Goal: Contribute content: Contribute content

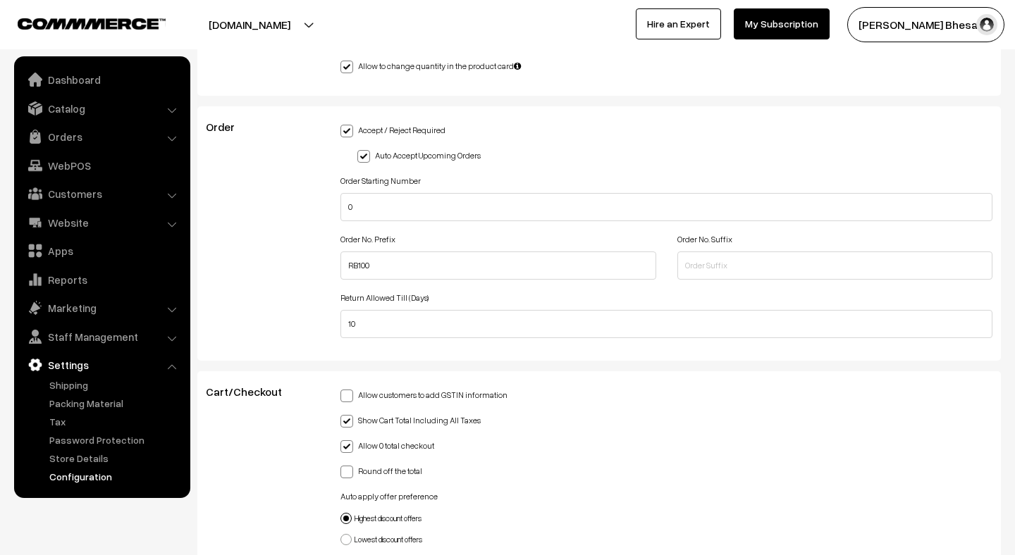
scroll to position [1099, 0]
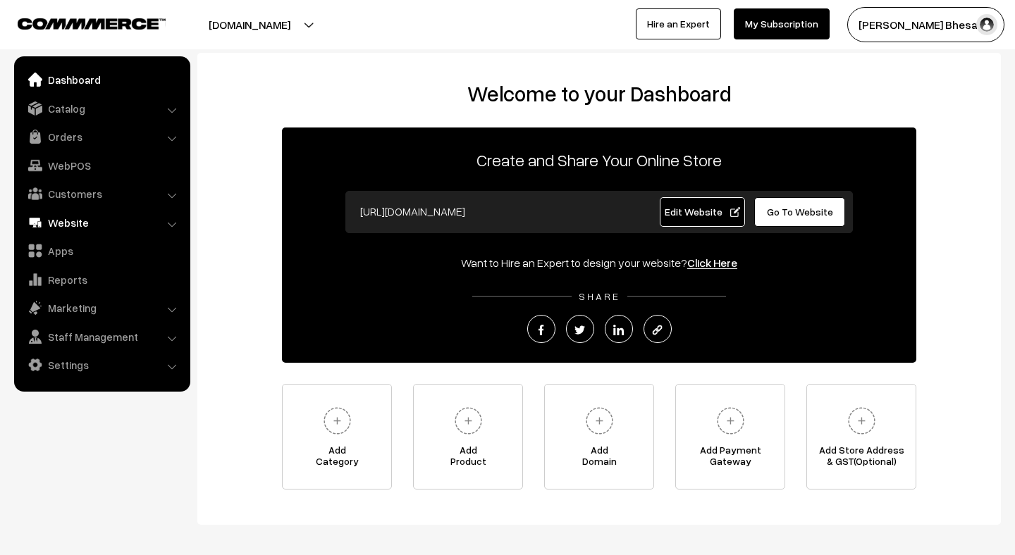
click at [87, 230] on link "Website" at bounding box center [102, 222] width 168 height 25
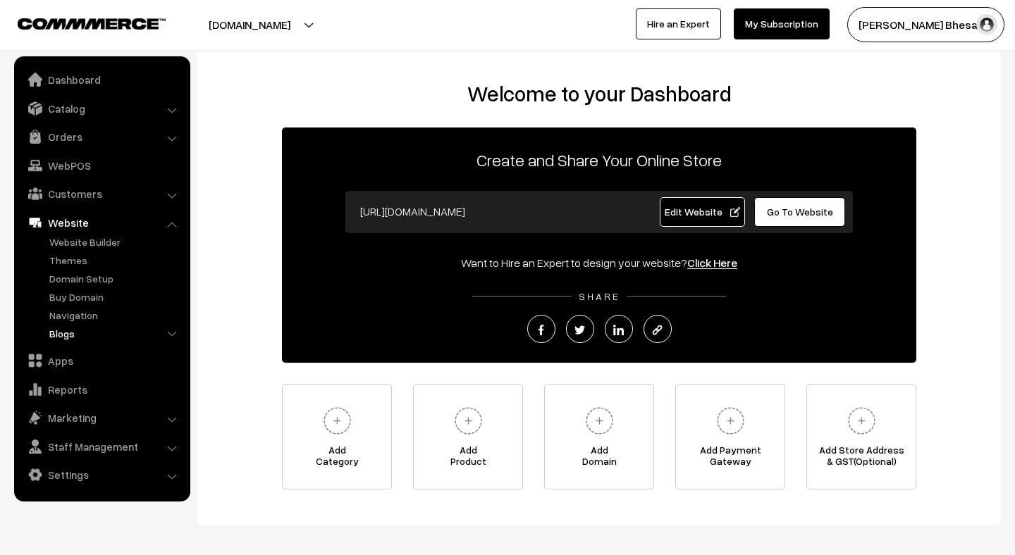
click at [75, 334] on link "Blogs" at bounding box center [116, 333] width 140 height 15
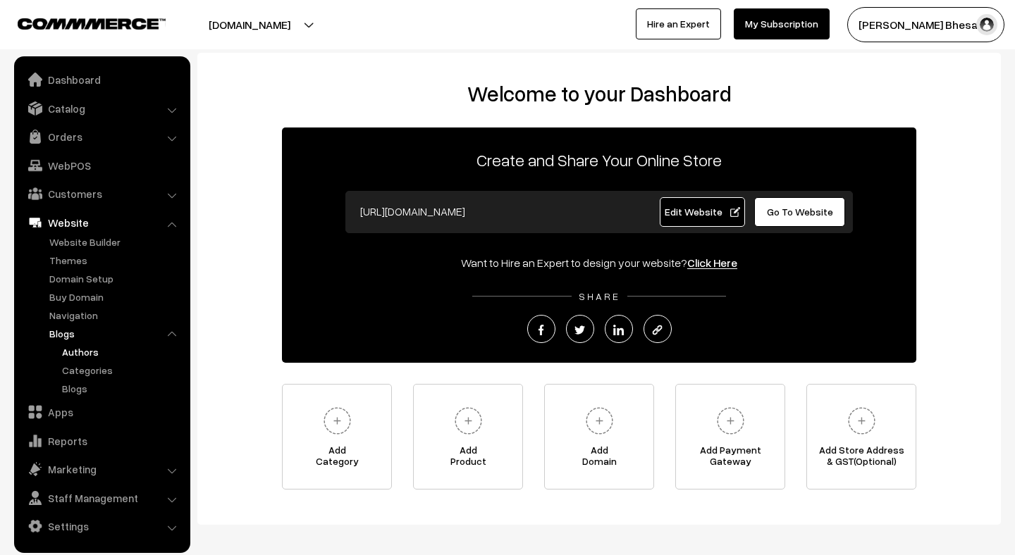
click at [80, 354] on link "Authors" at bounding box center [121, 352] width 127 height 15
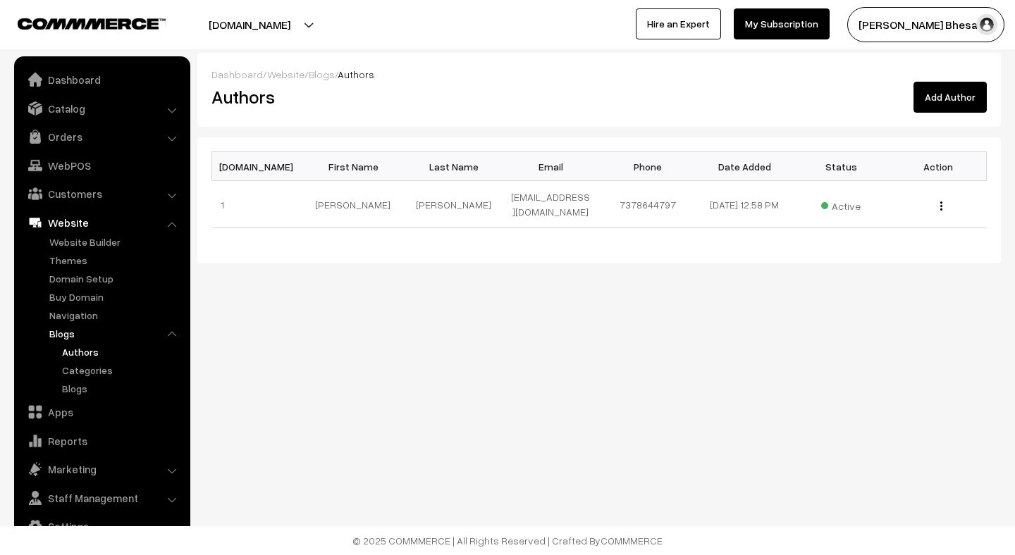
click at [953, 106] on button "Add Author" at bounding box center [949, 97] width 73 height 31
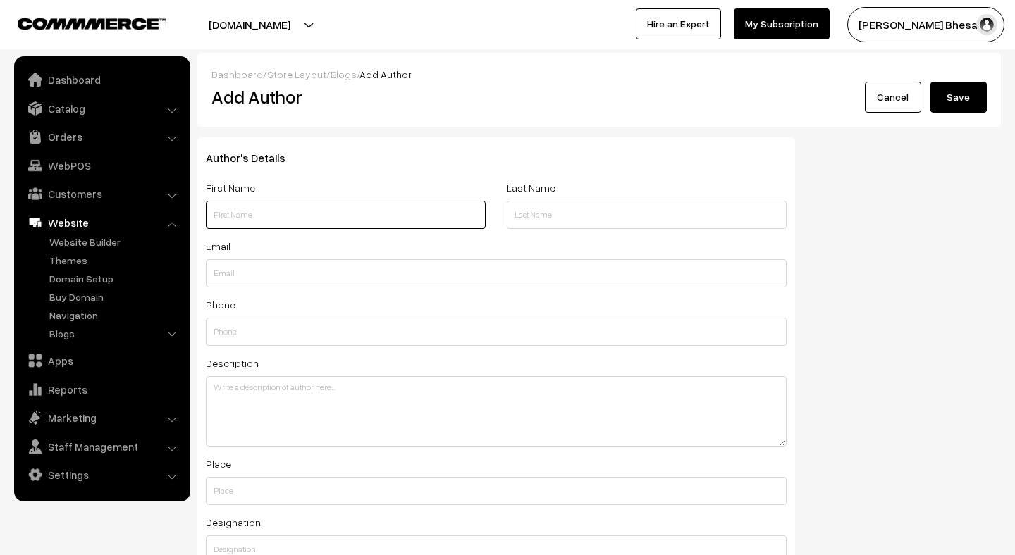
click at [383, 216] on input "text" at bounding box center [346, 215] width 280 height 28
type input "[PERSON_NAME]"
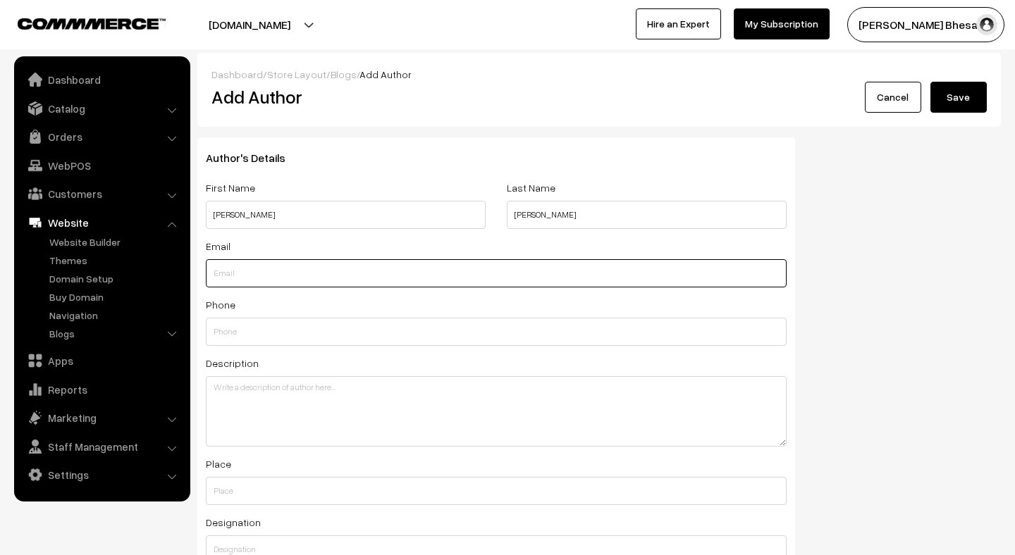
type input "rushad93@gmail.com"
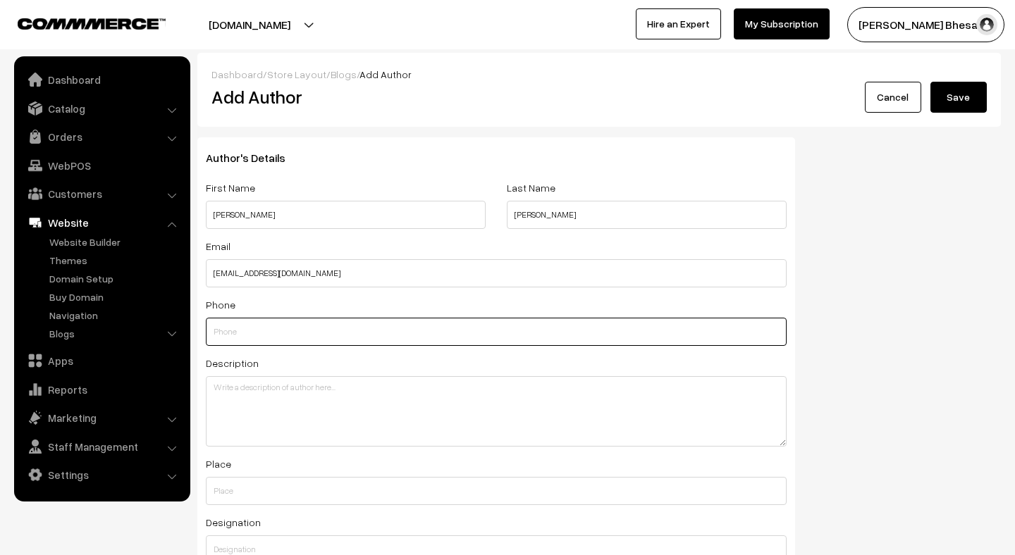
click at [332, 339] on input "text" at bounding box center [496, 332] width 581 height 28
type input "7378644797"
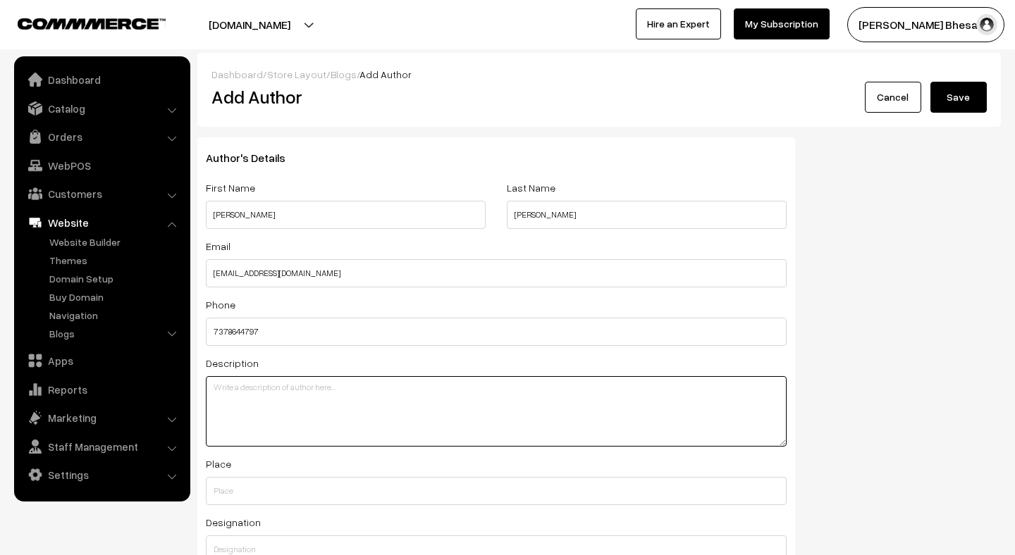
click at [283, 391] on textarea at bounding box center [496, 411] width 581 height 70
click at [891, 93] on link "Cancel" at bounding box center [893, 97] width 56 height 31
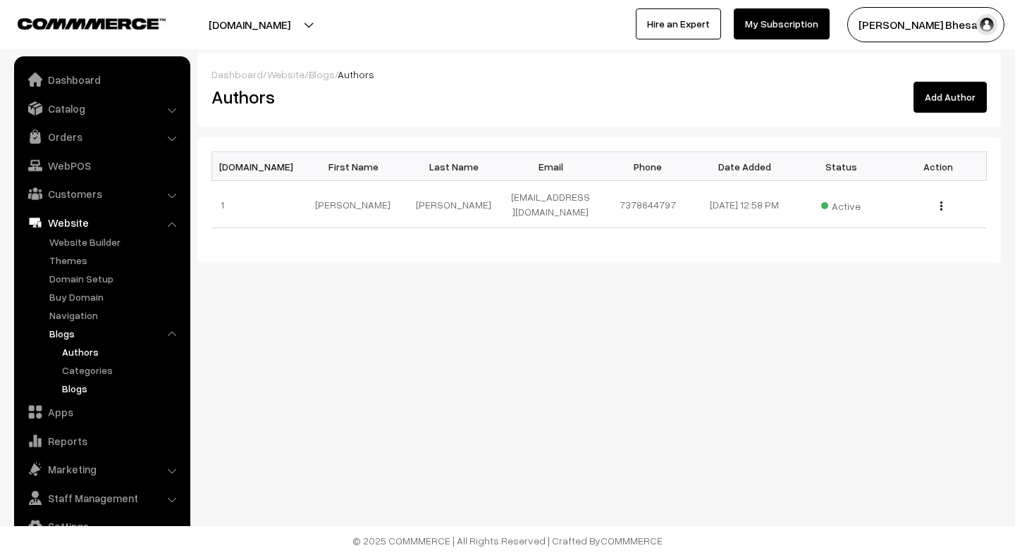
click at [78, 385] on link "Blogs" at bounding box center [121, 388] width 127 height 15
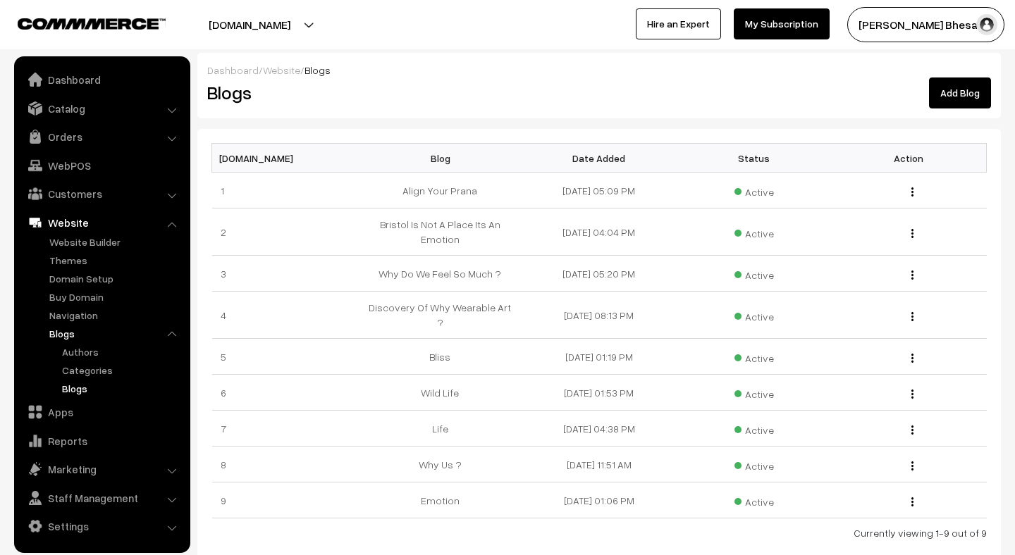
click at [959, 104] on link "Add Blog" at bounding box center [960, 93] width 62 height 31
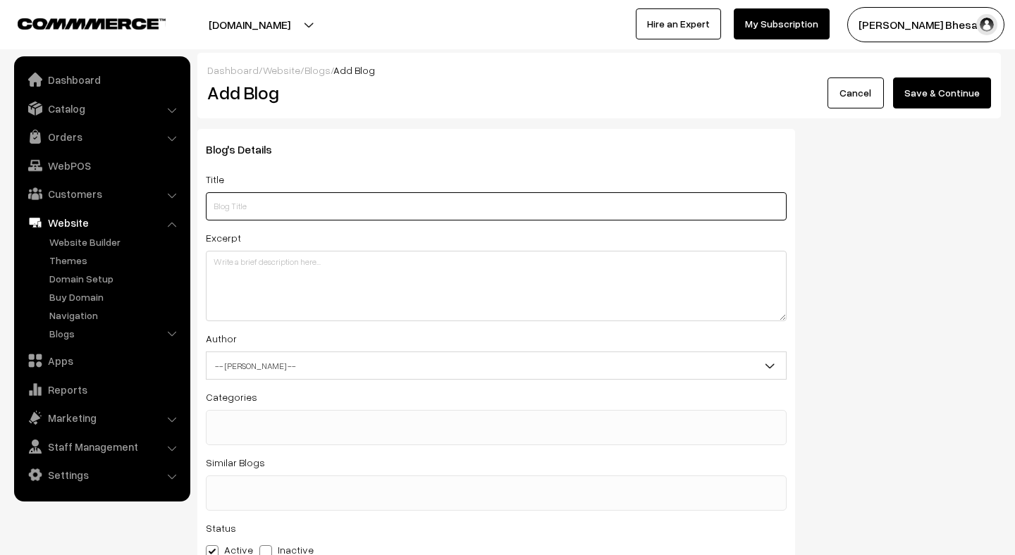
click at [255, 205] on input "text" at bounding box center [496, 206] width 581 height 28
type input "Listen to the sky"
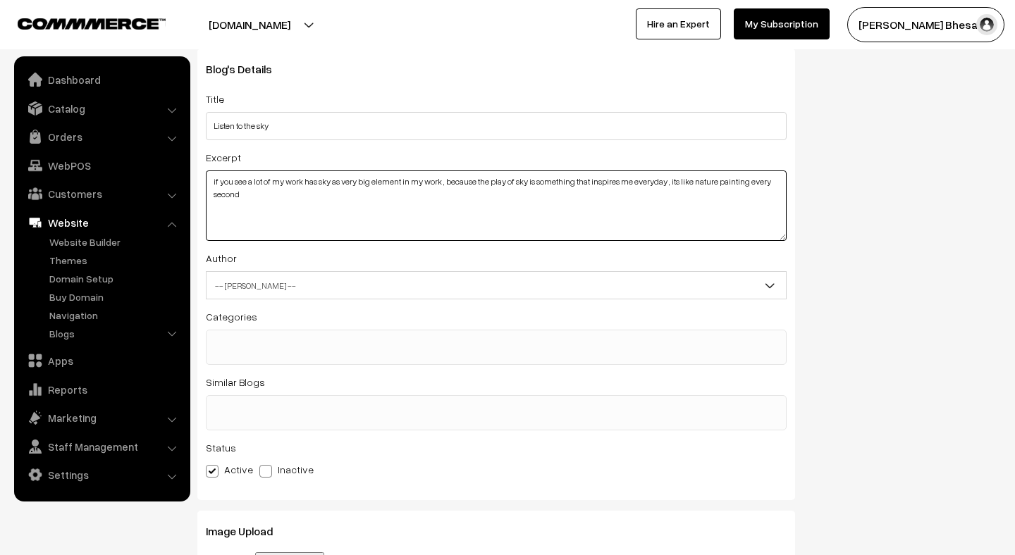
scroll to position [90, 0]
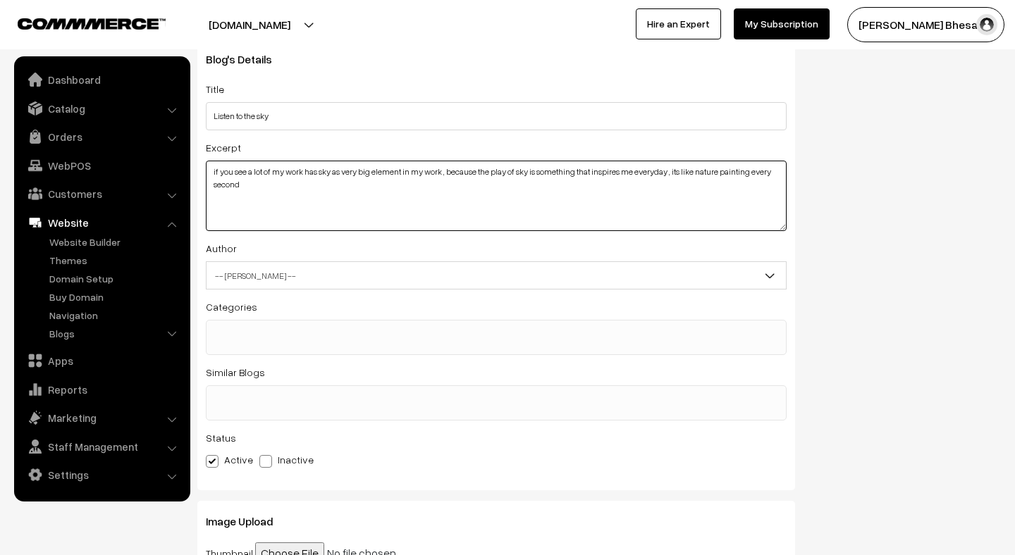
type textarea "if you see a lot of my work has sky as very big element in my work , because th…"
click at [435, 280] on span "-- Select Author --" at bounding box center [495, 276] width 579 height 25
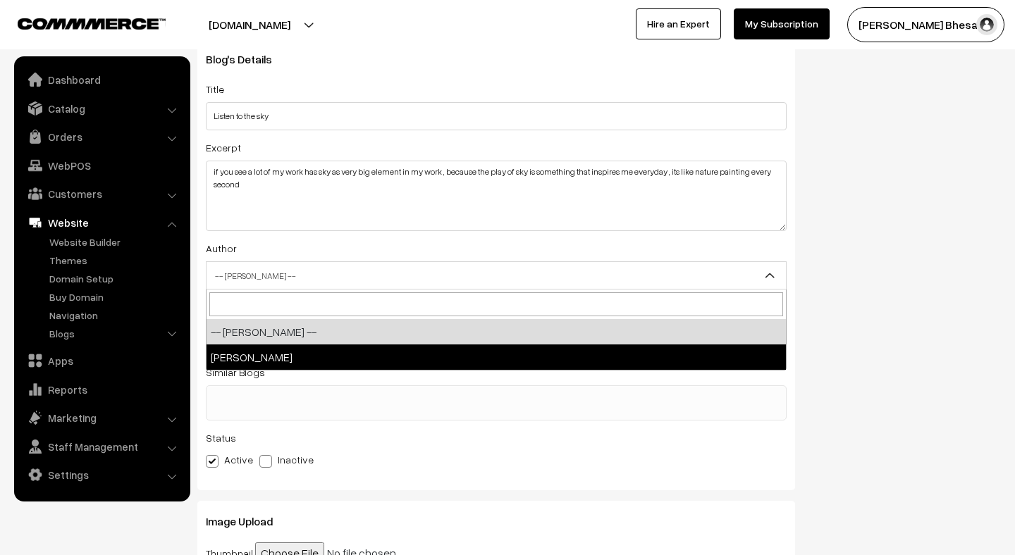
select select "1"
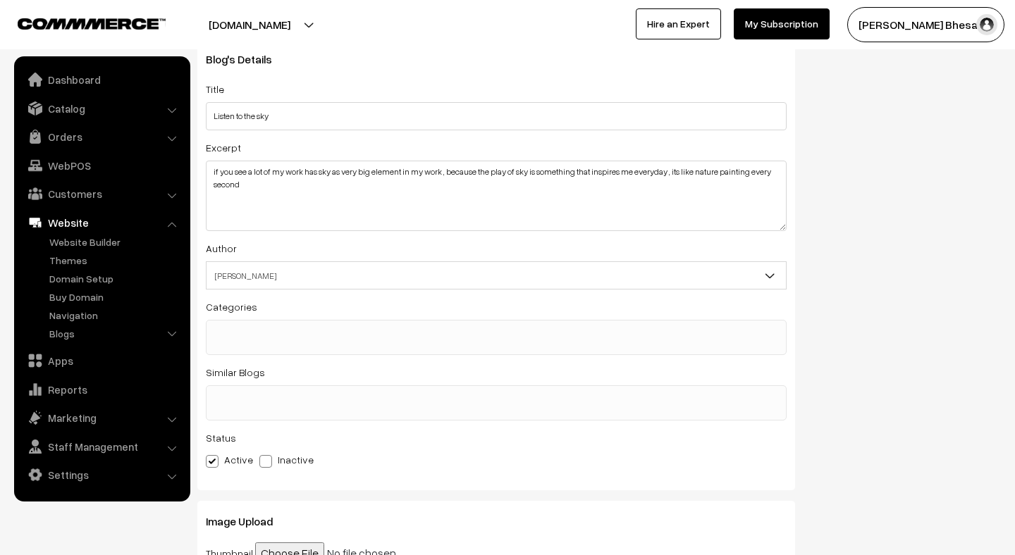
scroll to position [142, 0]
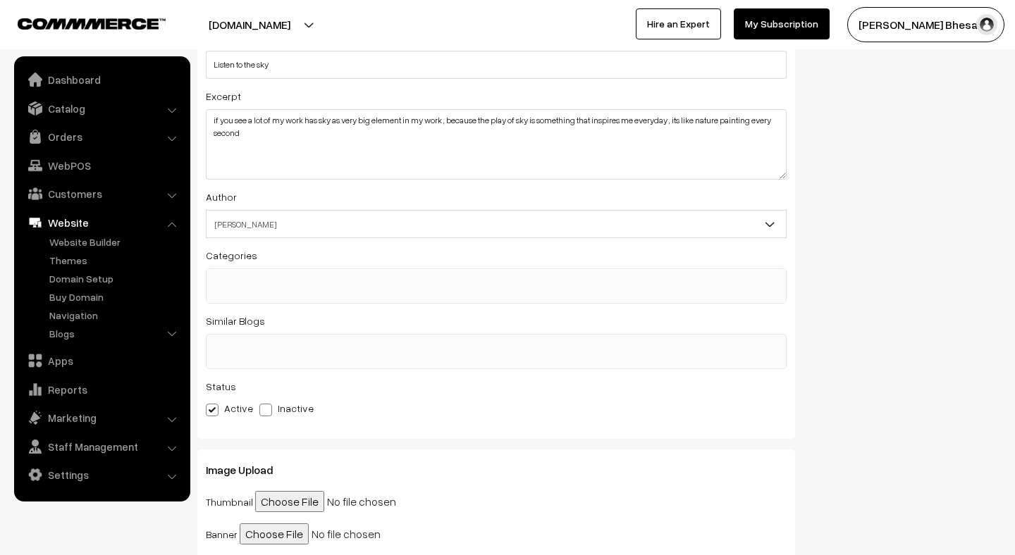
click at [304, 270] on ul at bounding box center [495, 278] width 579 height 18
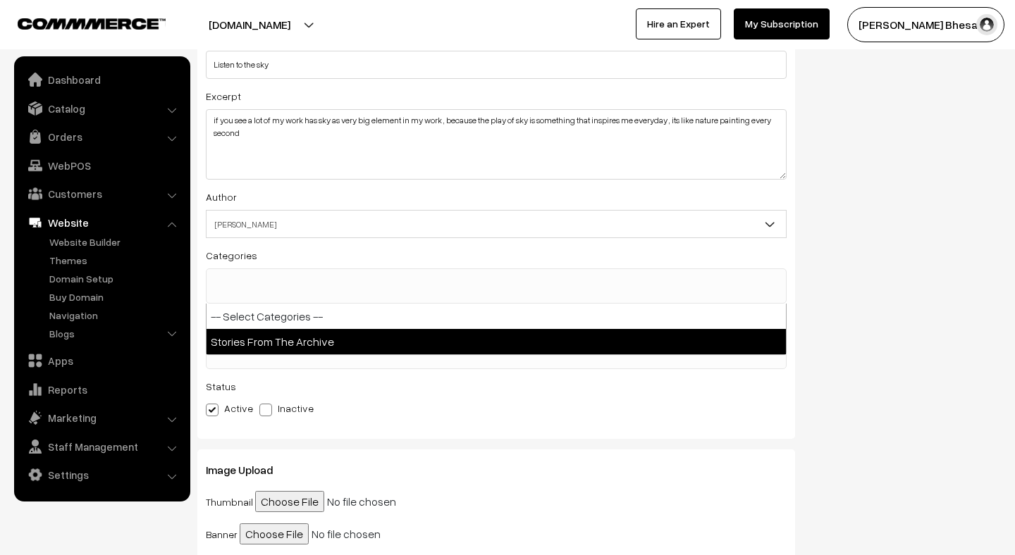
select select "1"
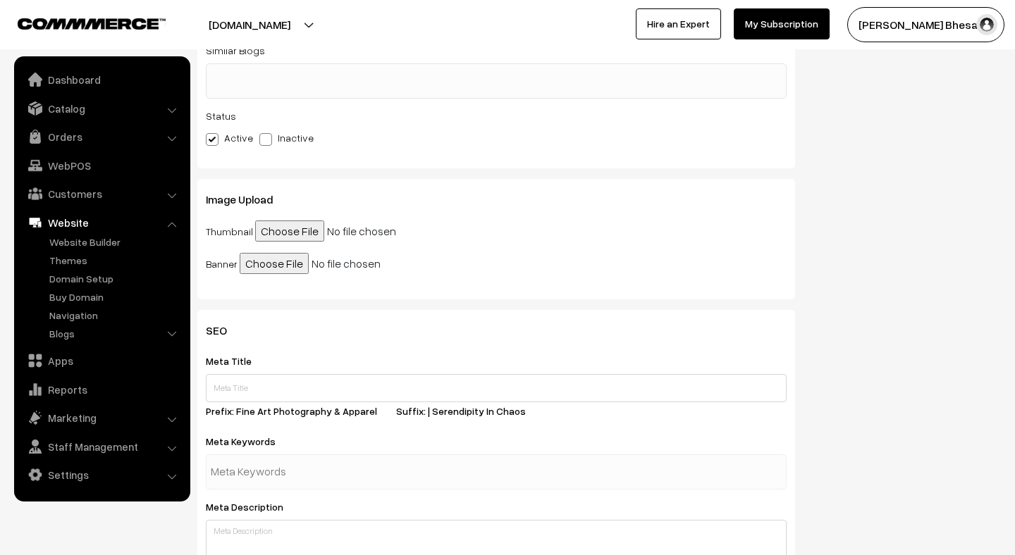
scroll to position [416, 0]
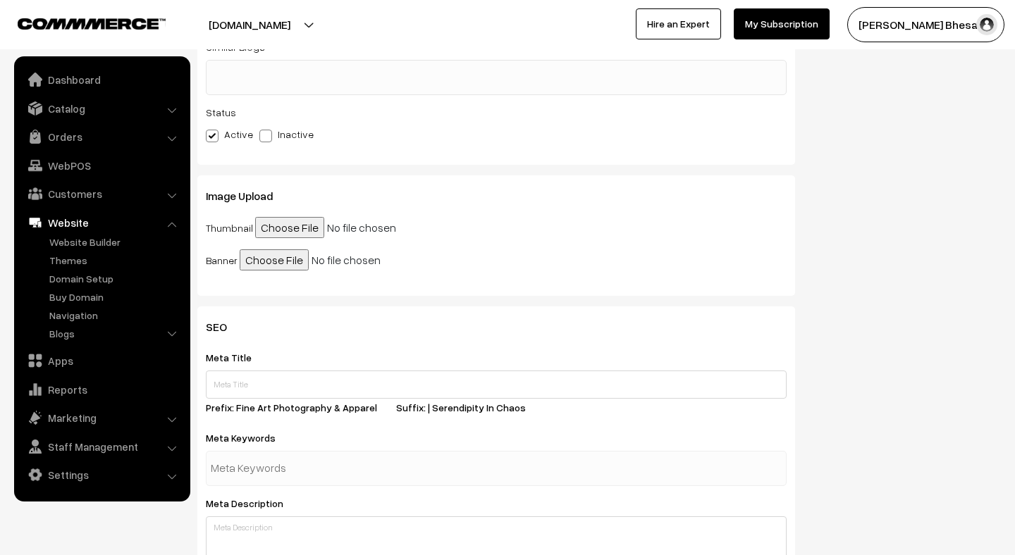
click at [268, 233] on input "file" at bounding box center [363, 227] width 216 height 21
type input "C:\fakepath\Tried my hand last photo of 2021 , u been wild but very inspiring t…"
click at [263, 254] on input "file" at bounding box center [348, 259] width 216 height 21
type input "C:\fakepath\Tried my hand last photo of 2021 , u been wild but very inspiring t…"
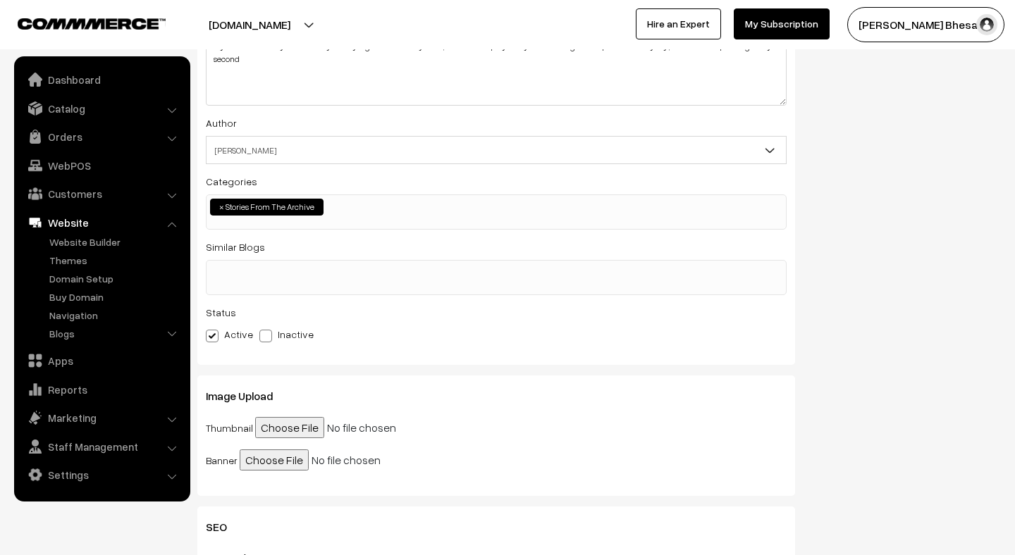
scroll to position [0, 0]
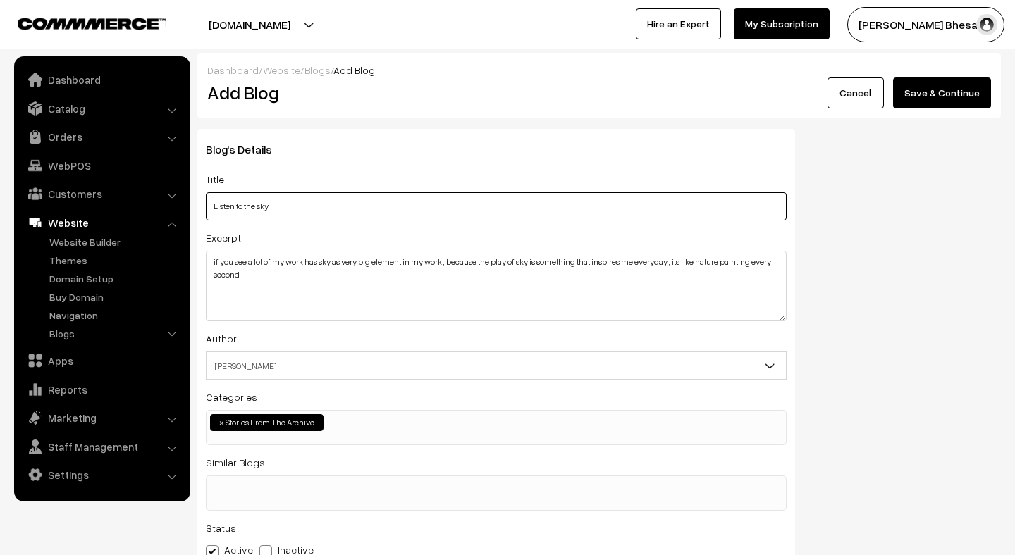
click at [292, 206] on input "Listen to the sky" at bounding box center [496, 206] width 581 height 28
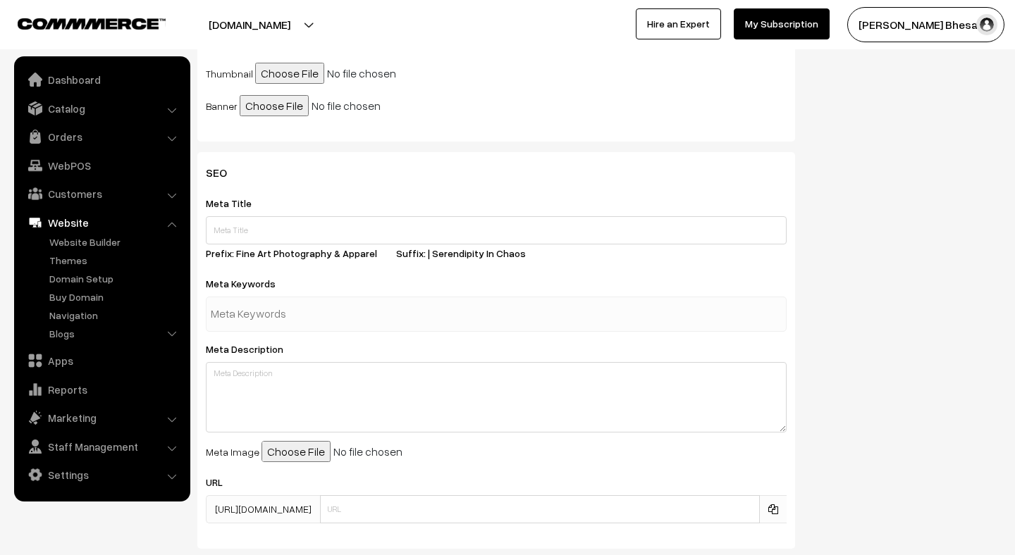
scroll to position [557, 0]
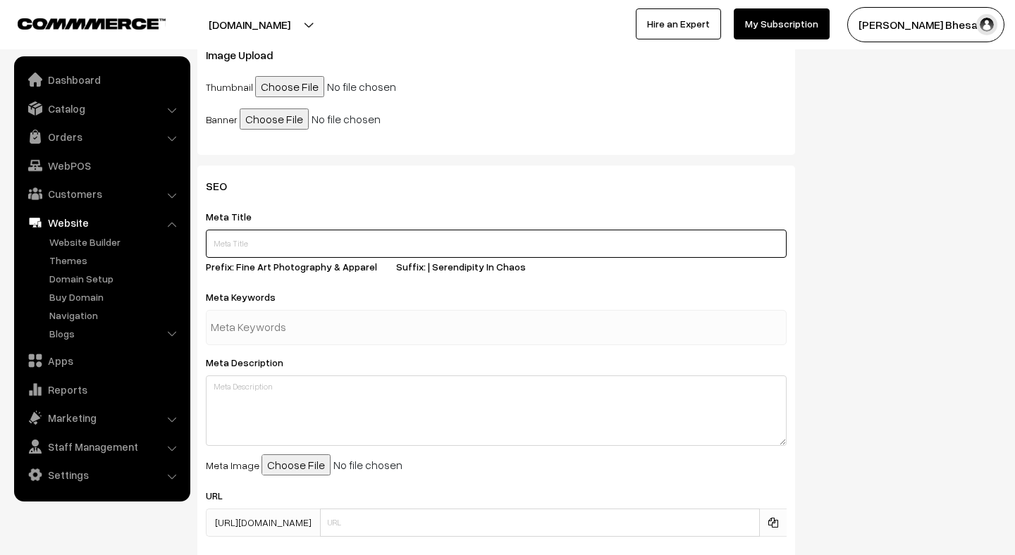
click at [237, 238] on input "text" at bounding box center [496, 244] width 581 height 28
paste input "98337 05325"
type input "98337 05325"
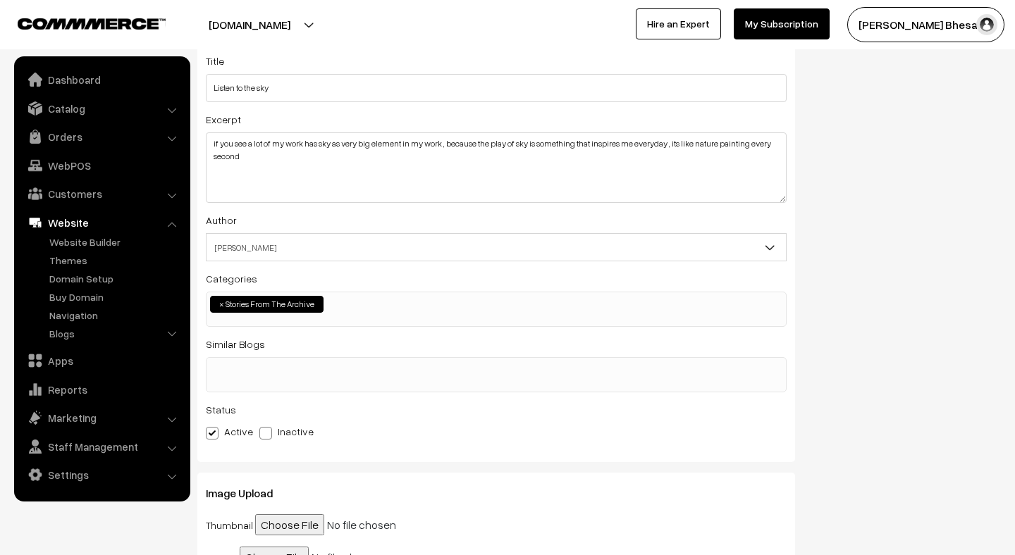
scroll to position [0, 0]
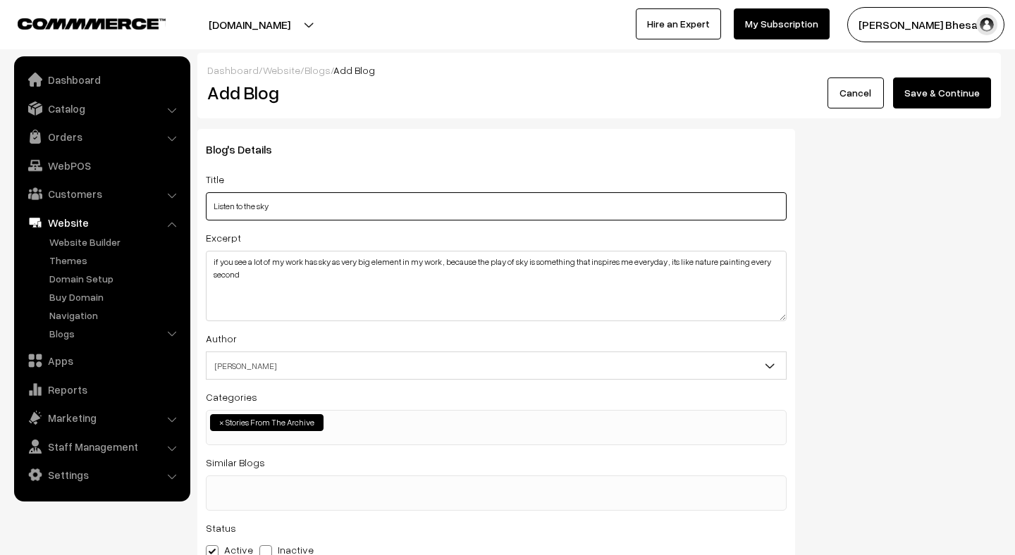
click at [290, 199] on input "Listen to the sky" at bounding box center [496, 206] width 581 height 28
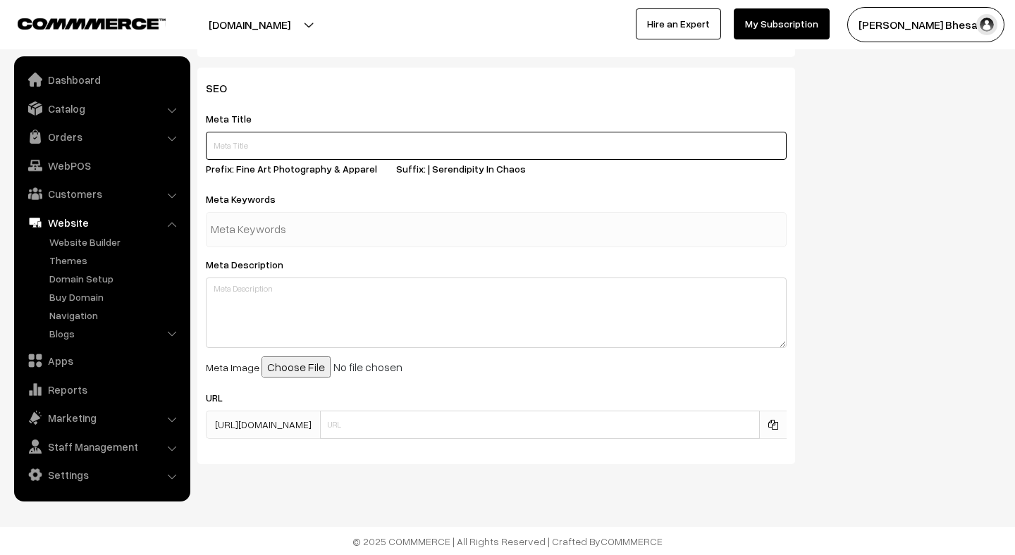
click at [245, 153] on input "text" at bounding box center [496, 146] width 581 height 28
paste input "Listen to the sky"
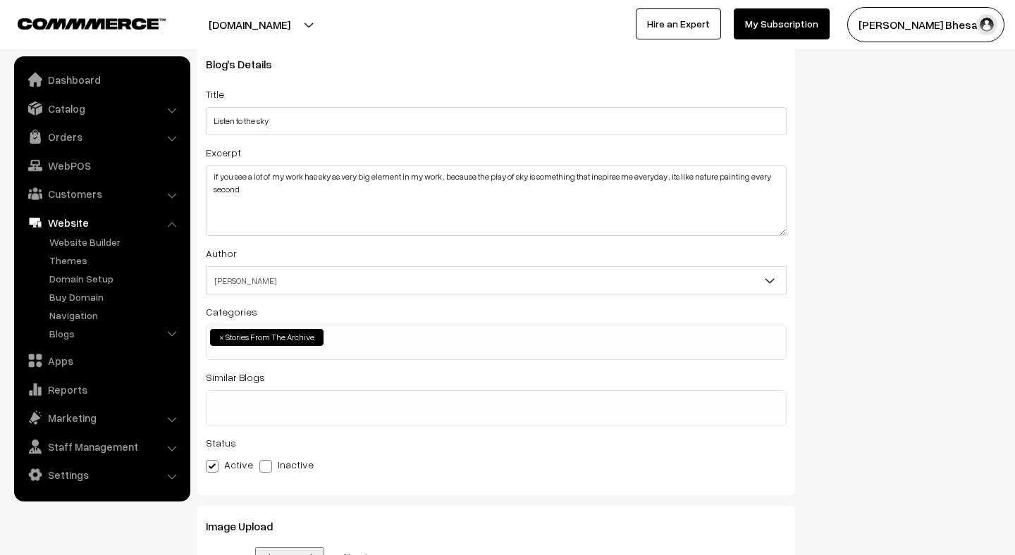
scroll to position [0, 0]
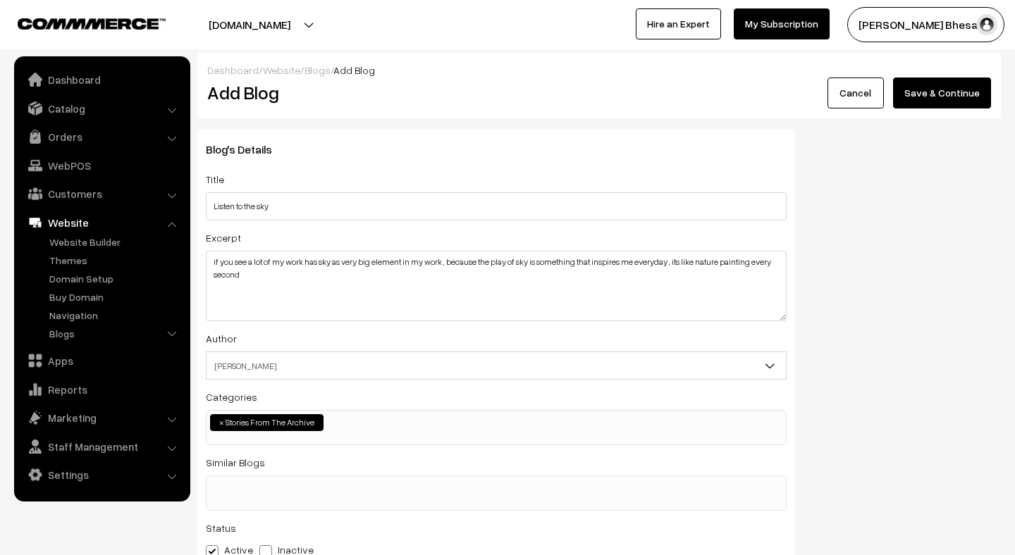
type input "Listen to the sky"
click at [278, 221] on div "Blog's Details Title Listen to the sky Excerpt if you see a lot of my work has …" at bounding box center [495, 355] width 597 height 452
click at [287, 199] on input "Listen to the sky" at bounding box center [496, 206] width 581 height 28
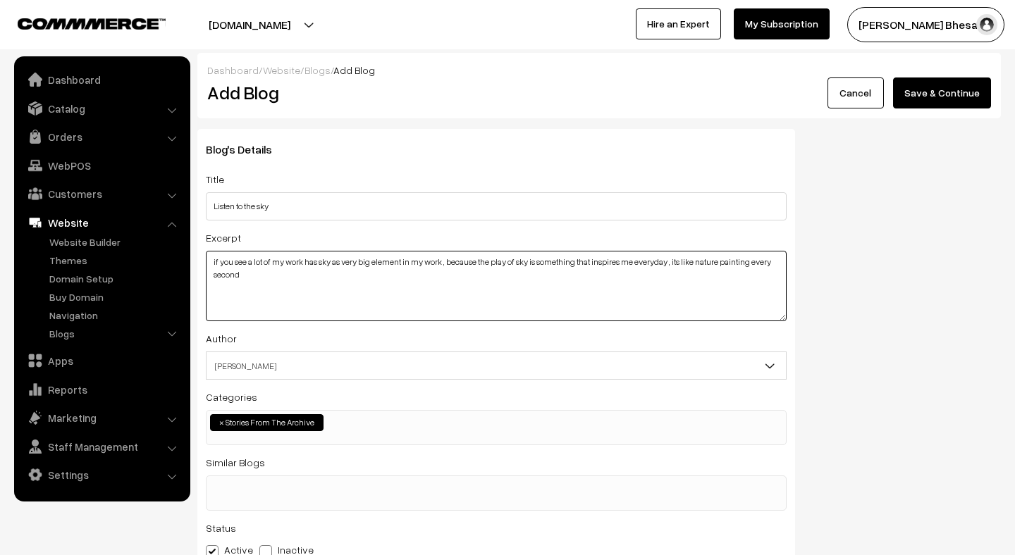
click at [268, 277] on textarea "if you see a lot of my work has sky as very big element in my work , because th…" at bounding box center [496, 286] width 581 height 70
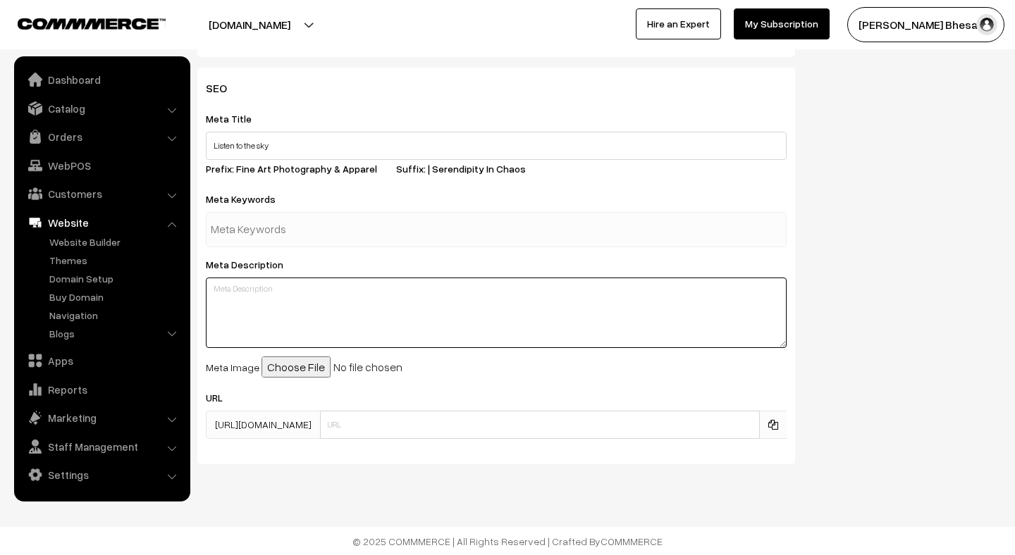
click at [244, 292] on textarea at bounding box center [496, 313] width 581 height 70
paste textarea "if you see a lot of my work has sky as very big element in my work , because th…"
type textarea "if you see a lot of my work has sky as very big element in my work , because th…"
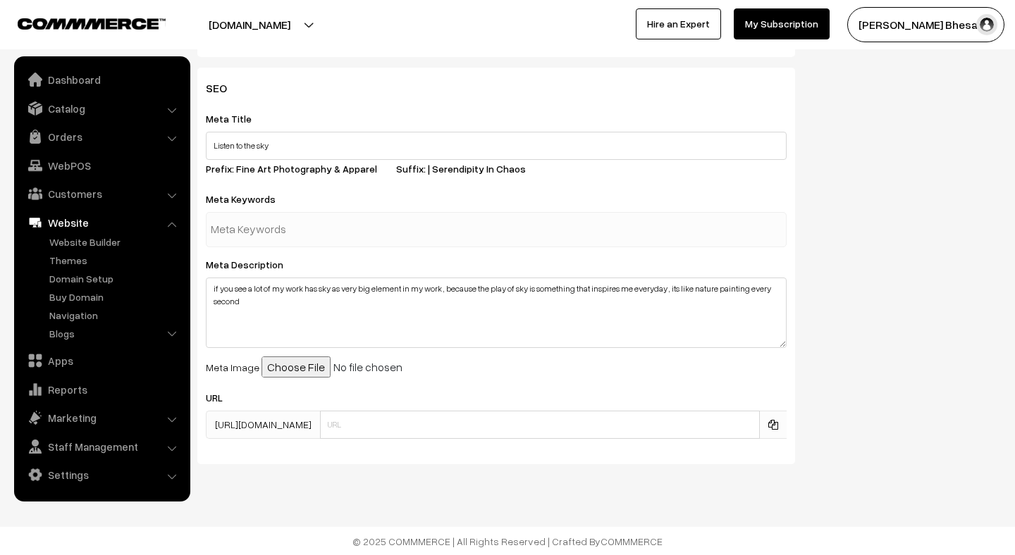
click at [233, 220] on input "text" at bounding box center [284, 230] width 147 height 28
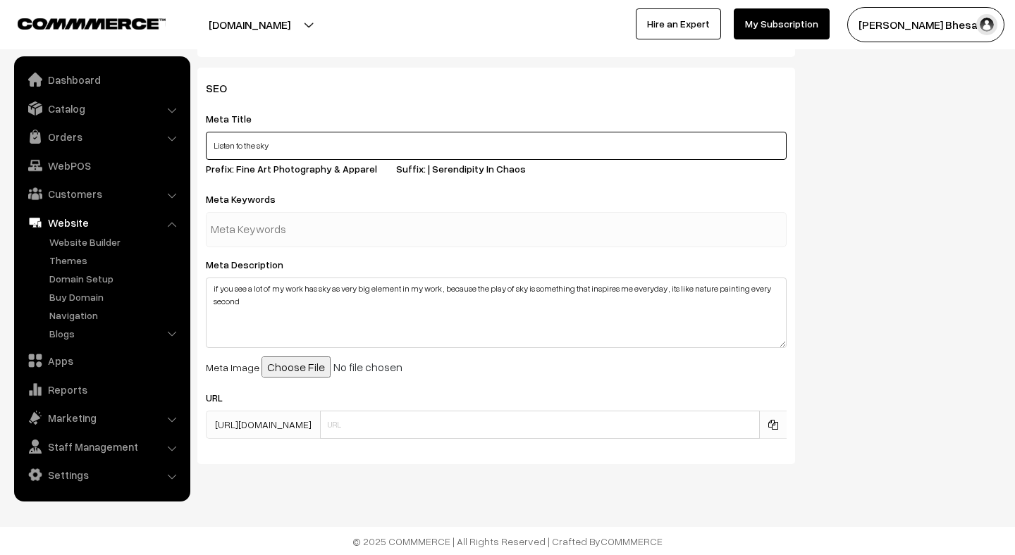
click at [278, 143] on input "Listen to the sky" at bounding box center [496, 146] width 581 height 28
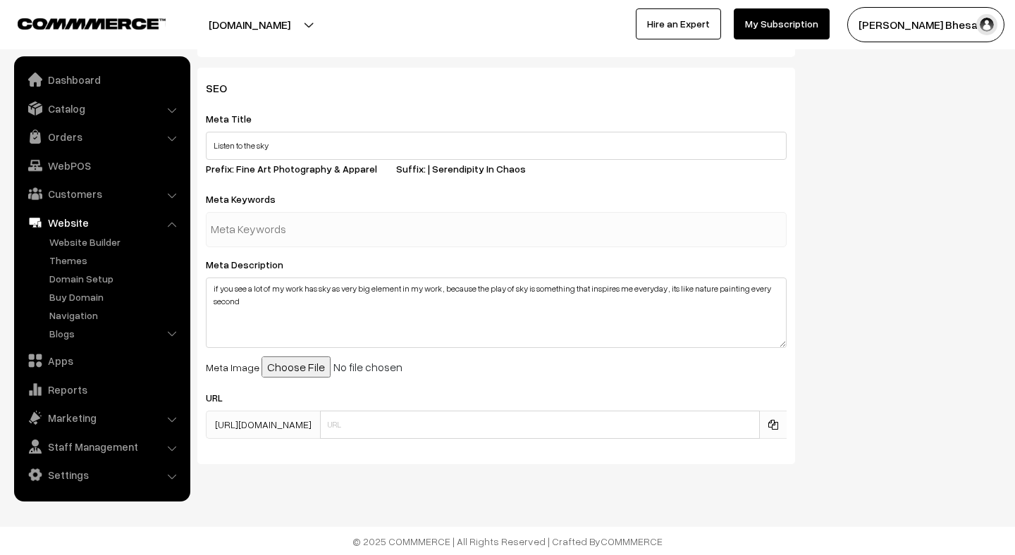
click at [275, 242] on input "text" at bounding box center [284, 230] width 147 height 28
paste input "Listen to the sky"
type input "Listen to the sky"
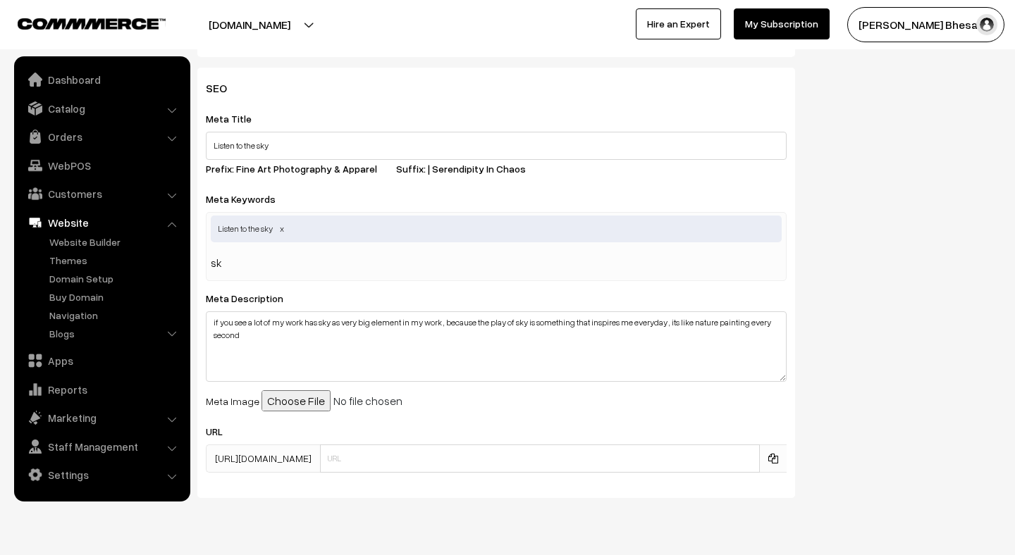
type input "sky"
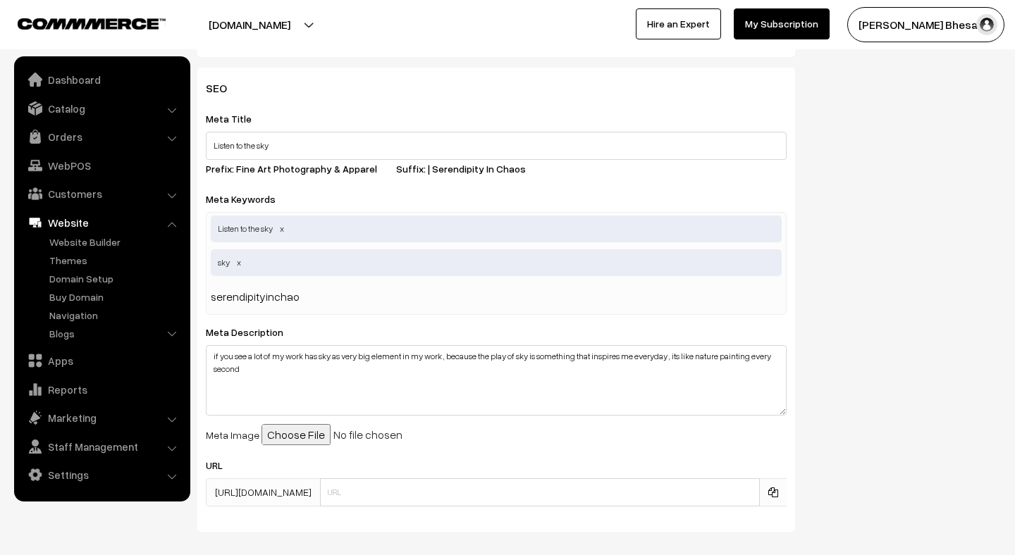
type input "serendipityinchaos"
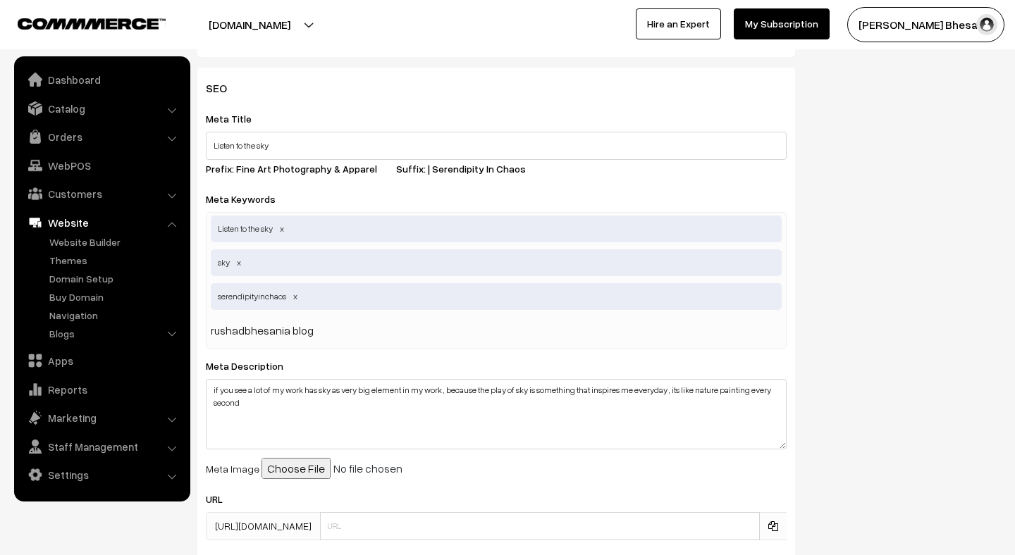
type input "rushadbhesania blogs"
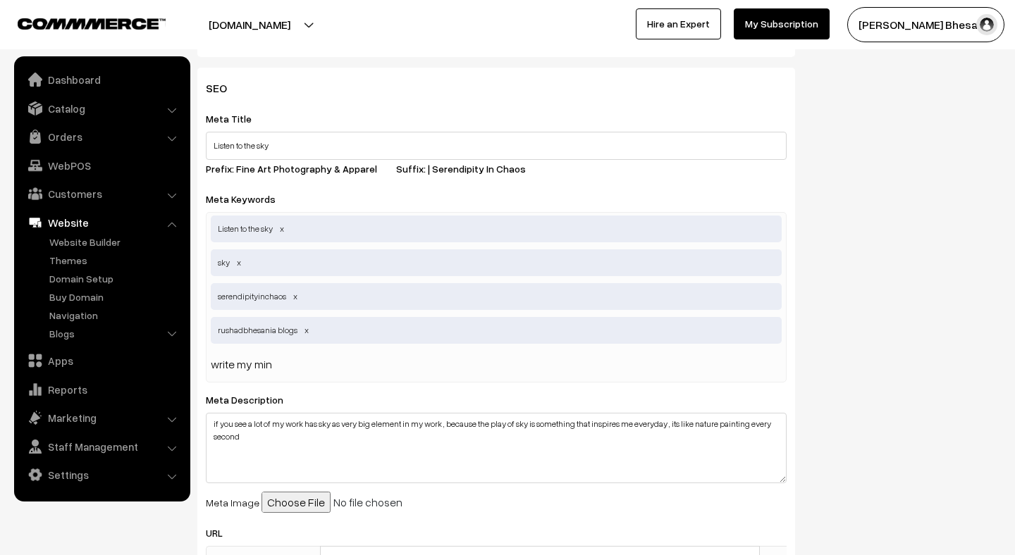
type input "write my mind"
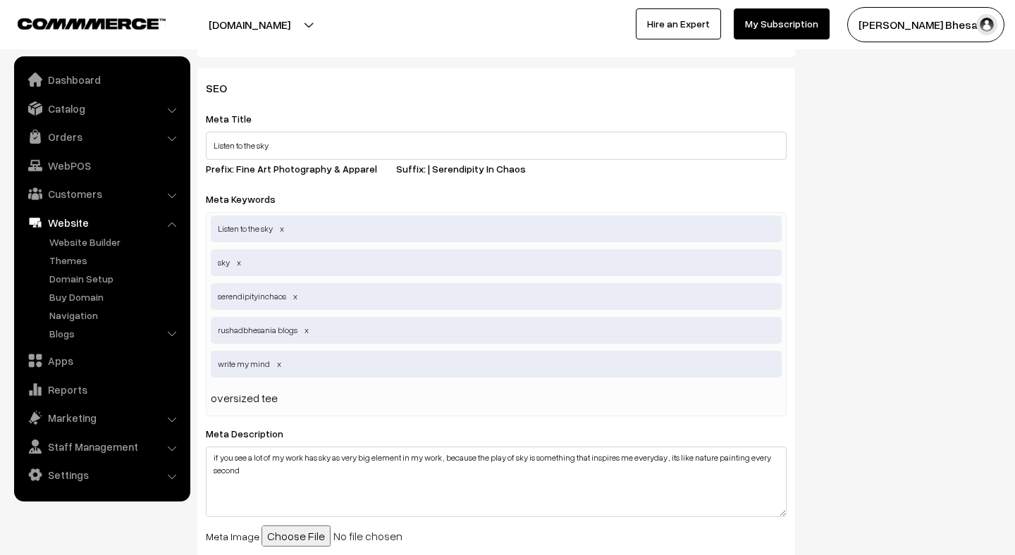
type input "oversized tees"
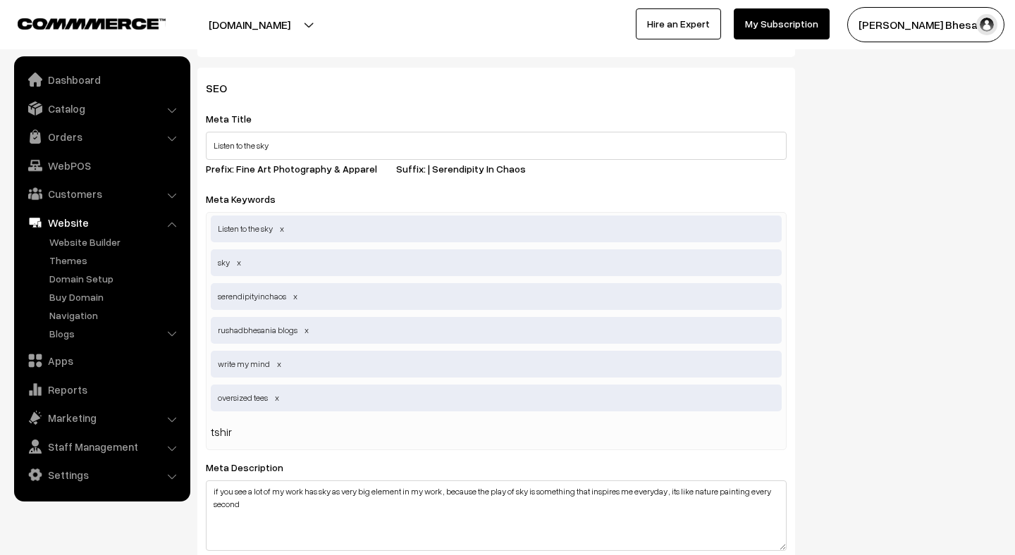
type input "tshirt"
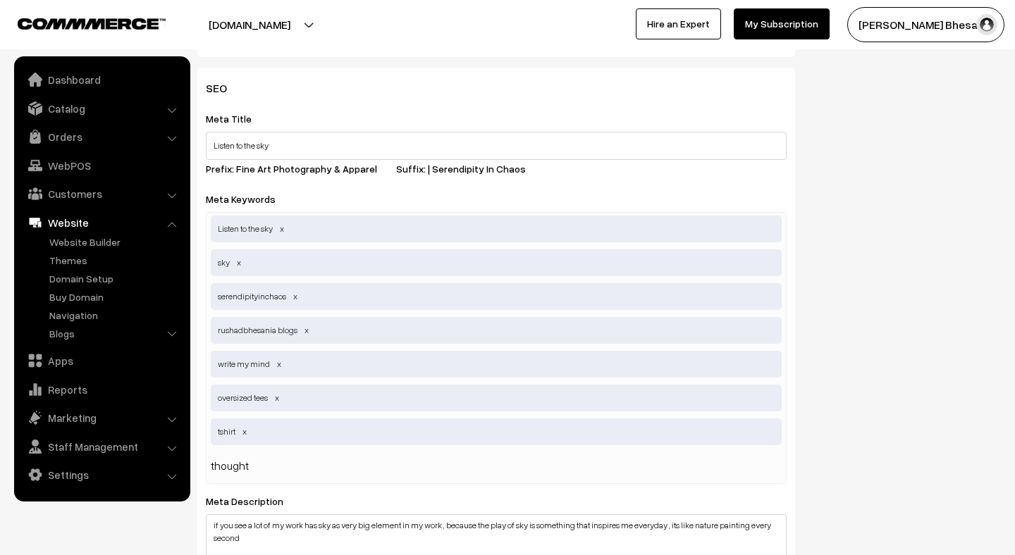
type input "thoughts"
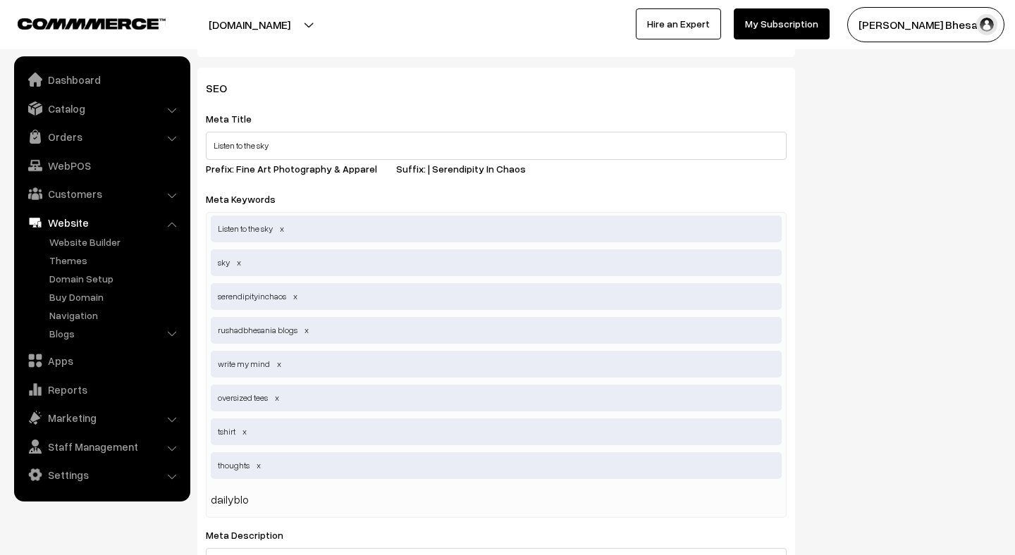
type input "dailyblog"
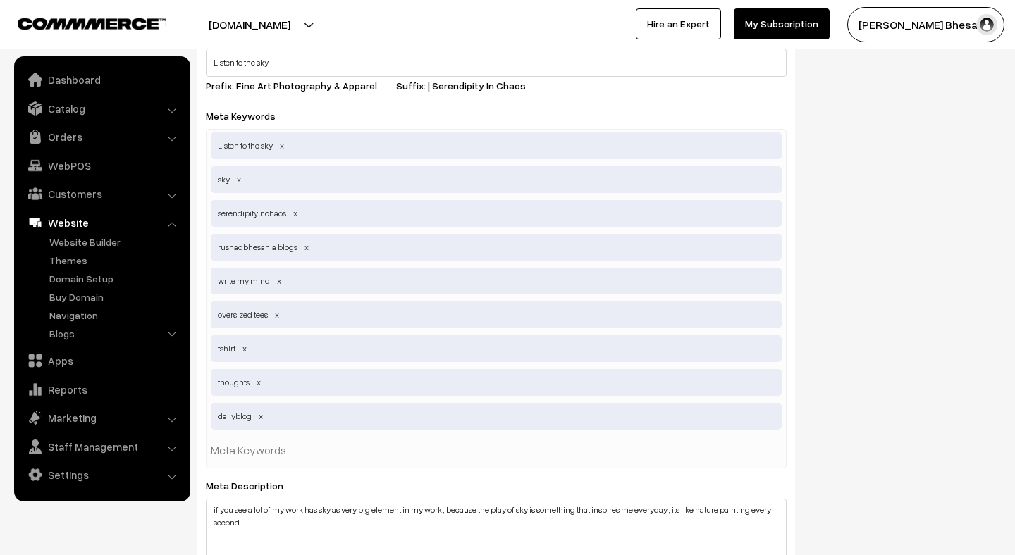
scroll to position [740, 0]
type input "art"
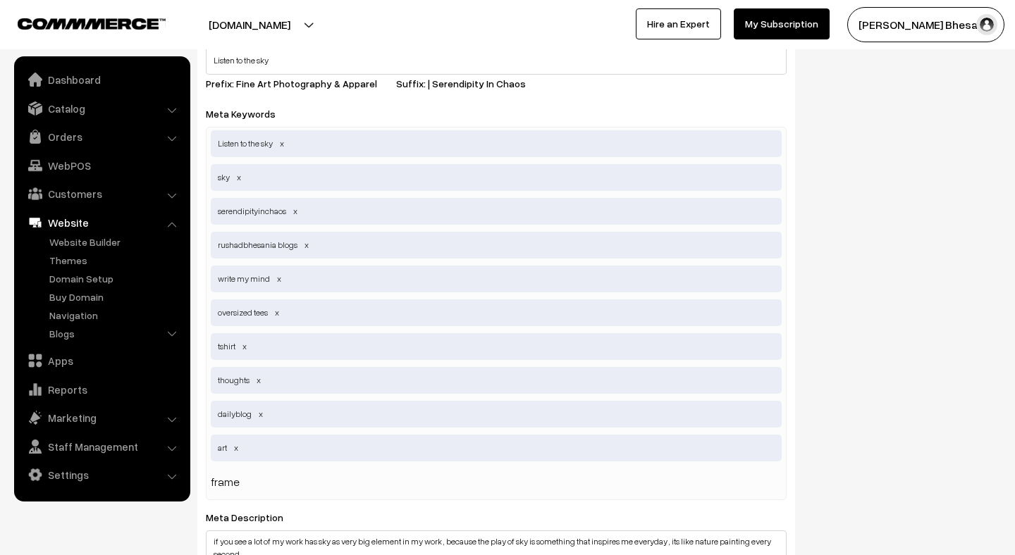
type input "frames"
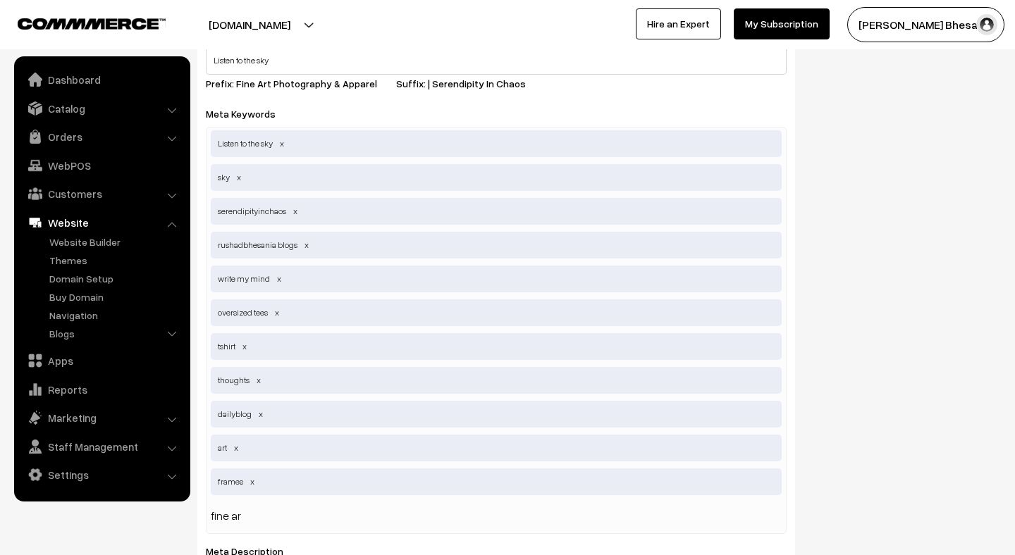
type input "fine art"
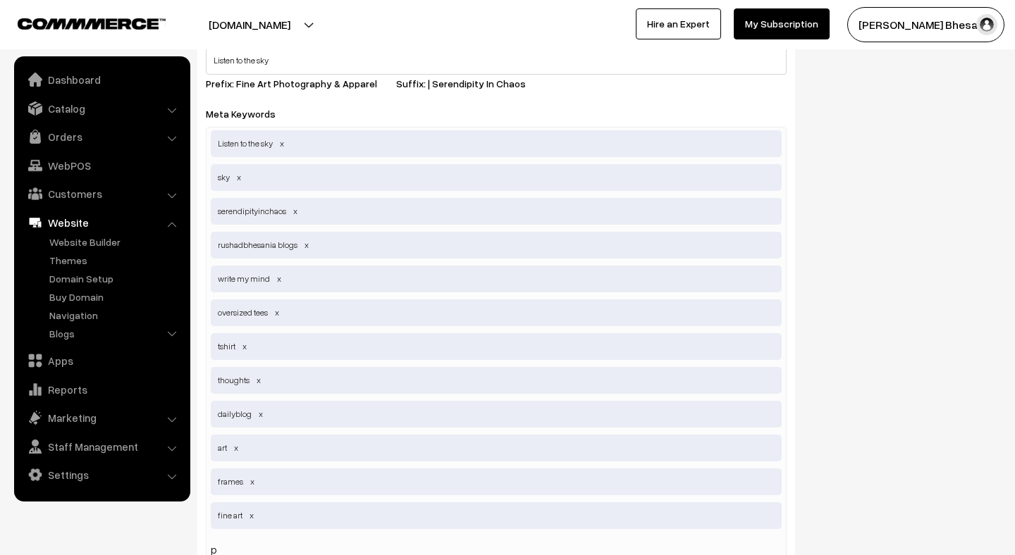
scroll to position [741, 0]
type input "prints"
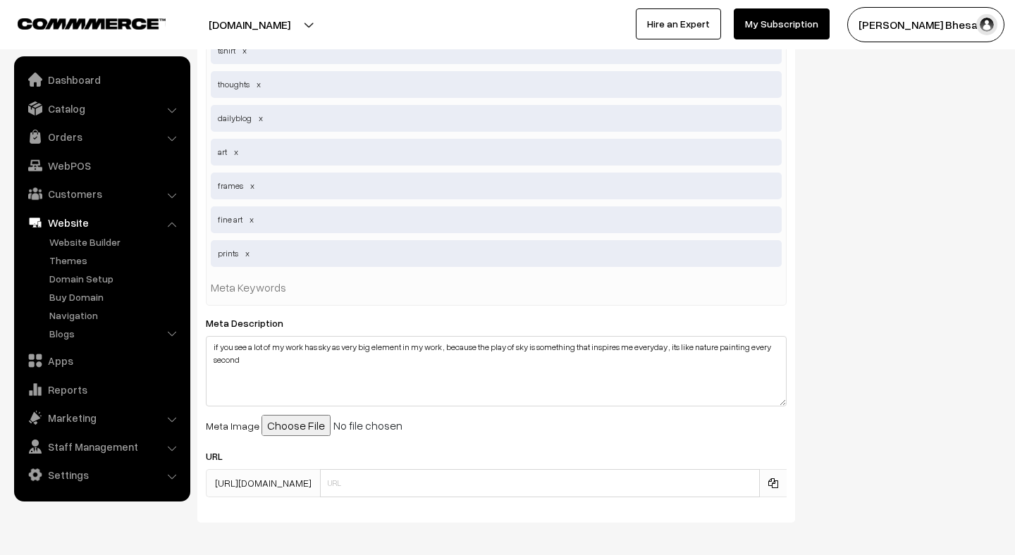
scroll to position [1094, 0]
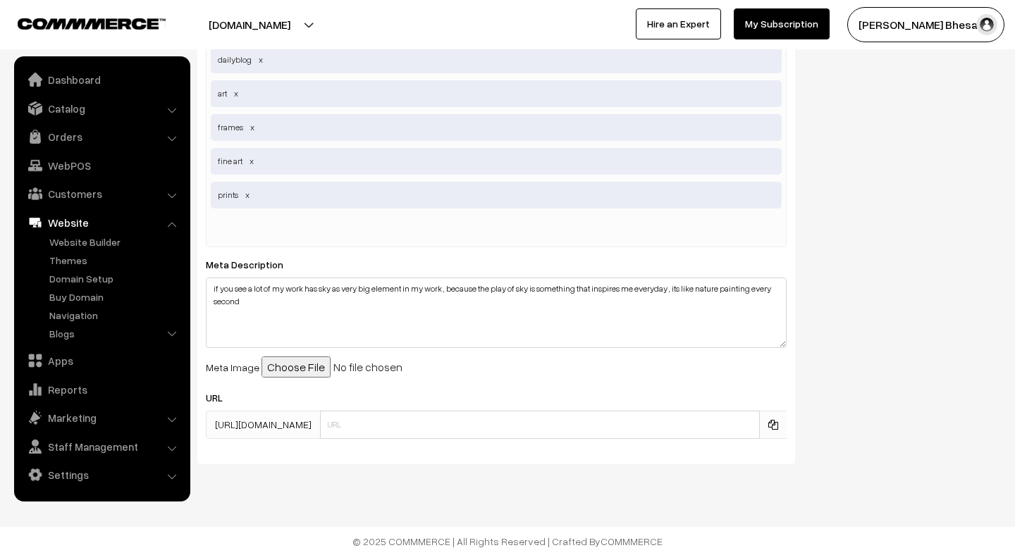
click at [281, 366] on input "file" at bounding box center [369, 367] width 216 height 21
type input "C:\fakepath\Tried my hand last photo of 2021 , u been wild but very inspiring t…"
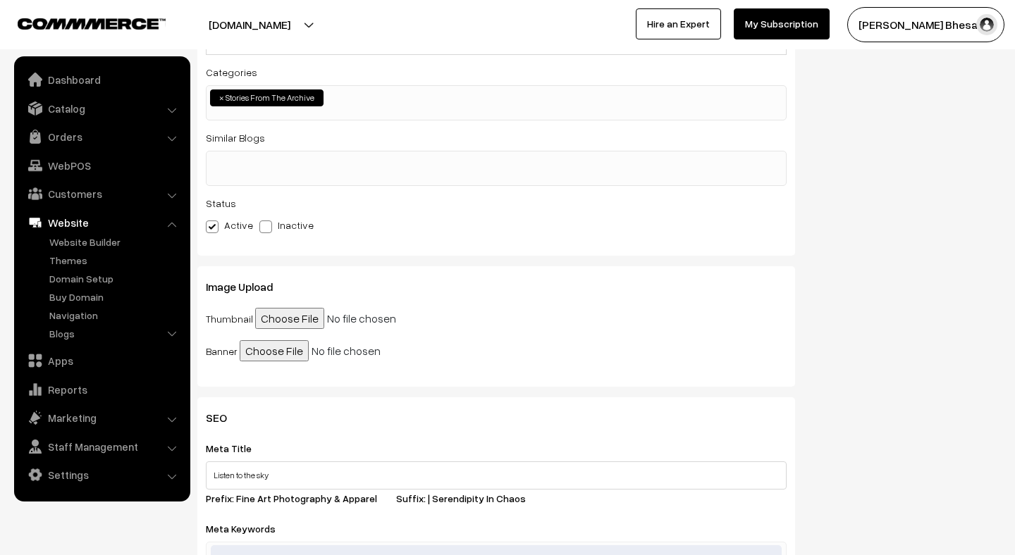
scroll to position [0, 0]
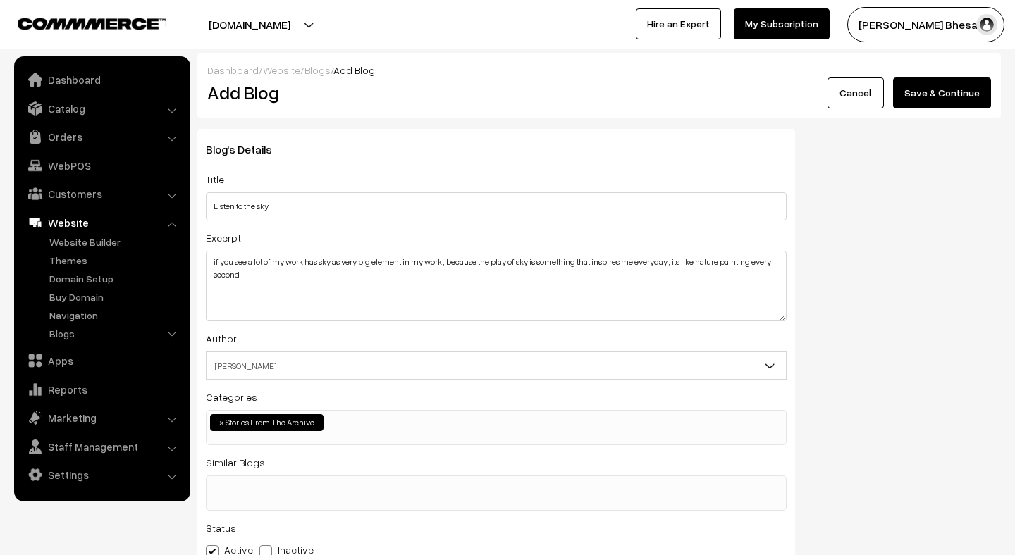
click at [921, 97] on button "Save & Continue" at bounding box center [942, 93] width 98 height 31
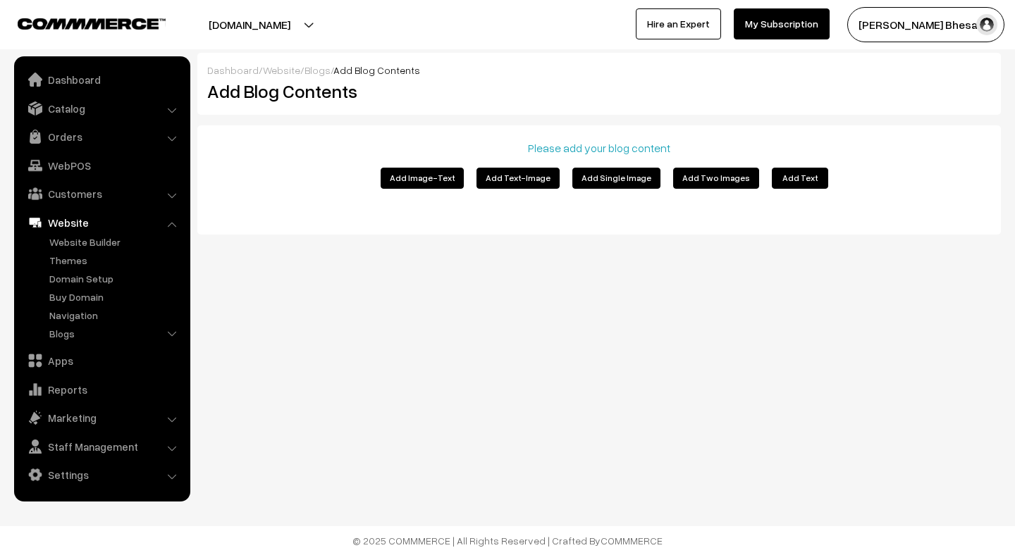
click at [624, 178] on button "Add Single Image" at bounding box center [616, 178] width 88 height 21
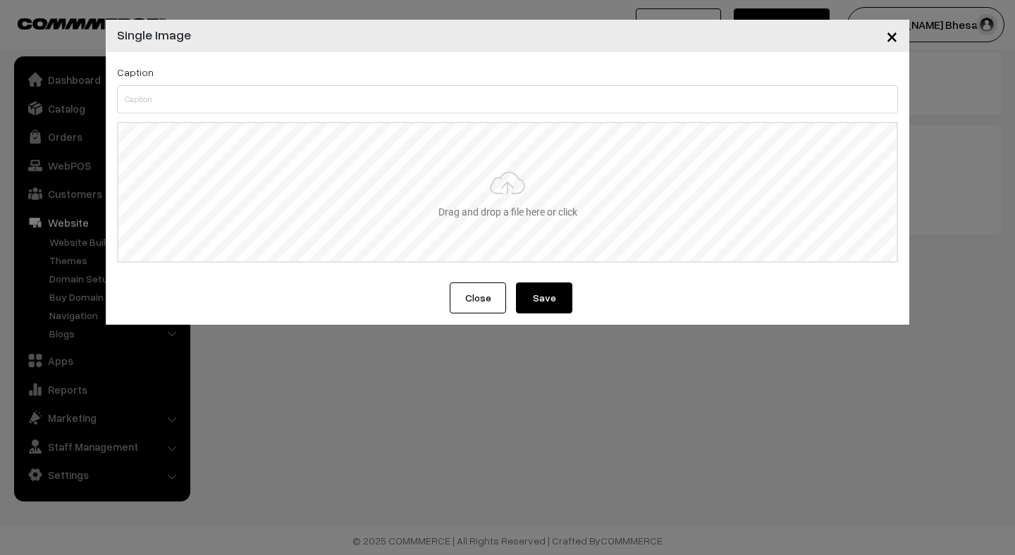
click at [448, 223] on input "file" at bounding box center [507, 192] width 778 height 138
type input "C:\fakepath\Tried my hand last photo of 2021 , u been wild but very inspiring t…"
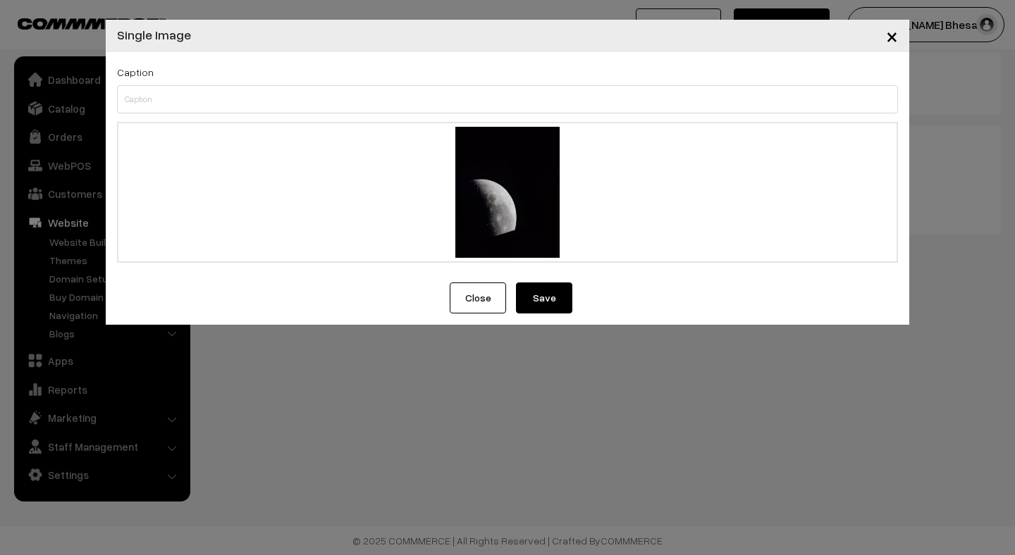
click at [539, 306] on button "Save" at bounding box center [544, 298] width 56 height 31
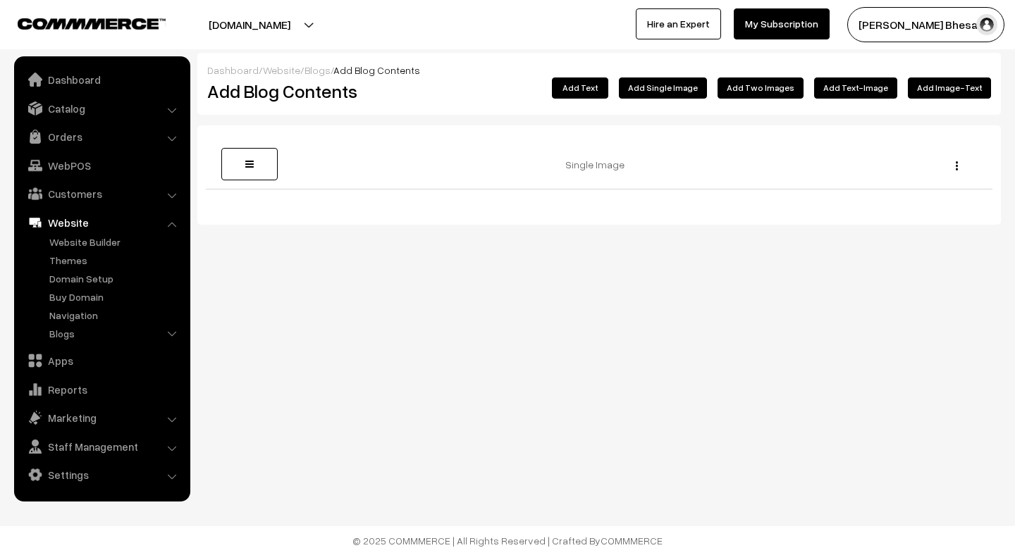
click at [608, 92] on button "Add Text" at bounding box center [580, 88] width 56 height 21
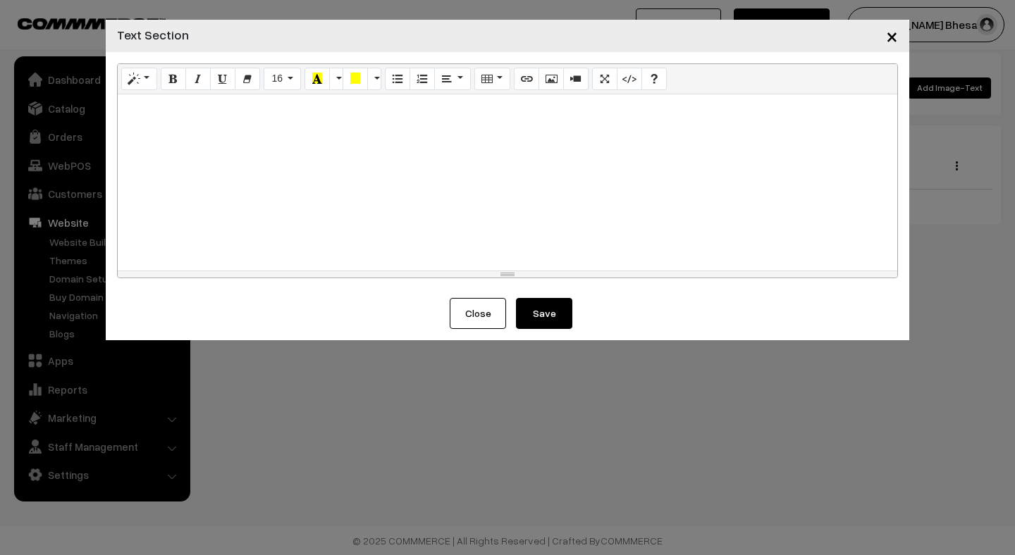
click at [421, 146] on div at bounding box center [507, 182] width 779 height 176
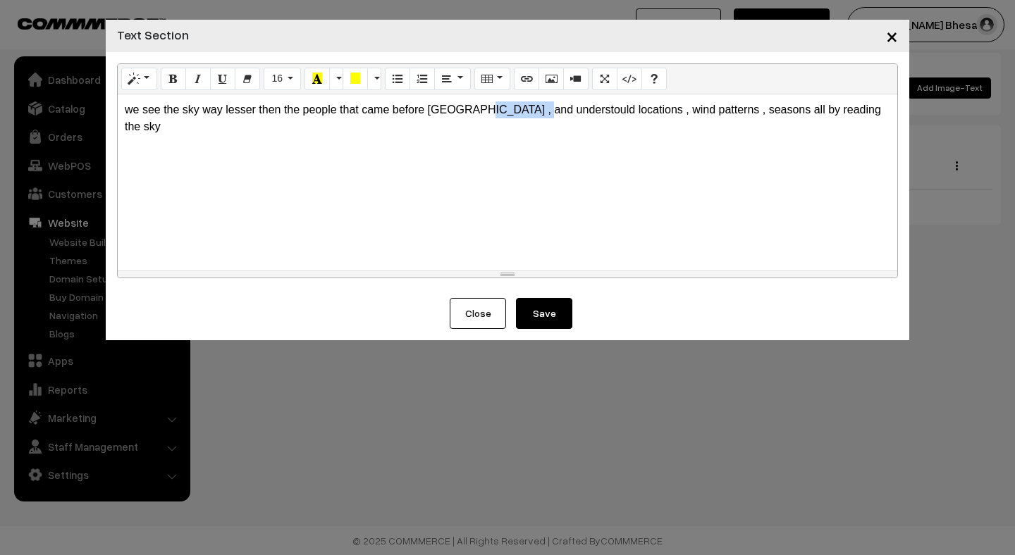
click at [495, 112] on p "we see the sky way lesser then the people that came before [GEOGRAPHIC_DATA] , …" at bounding box center [507, 118] width 765 height 34
click at [492, 115] on p "we see the sky way lesser then the people that came before us , and understould…" at bounding box center [507, 118] width 765 height 34
copy p "understould"
click at [521, 109] on p "we see the sky way lesser then the people that came before us , and understould…" at bounding box center [507, 118] width 765 height 34
click at [821, 109] on p "we see the sky way lesser then the people that came before us , and understood …" at bounding box center [507, 109] width 765 height 17
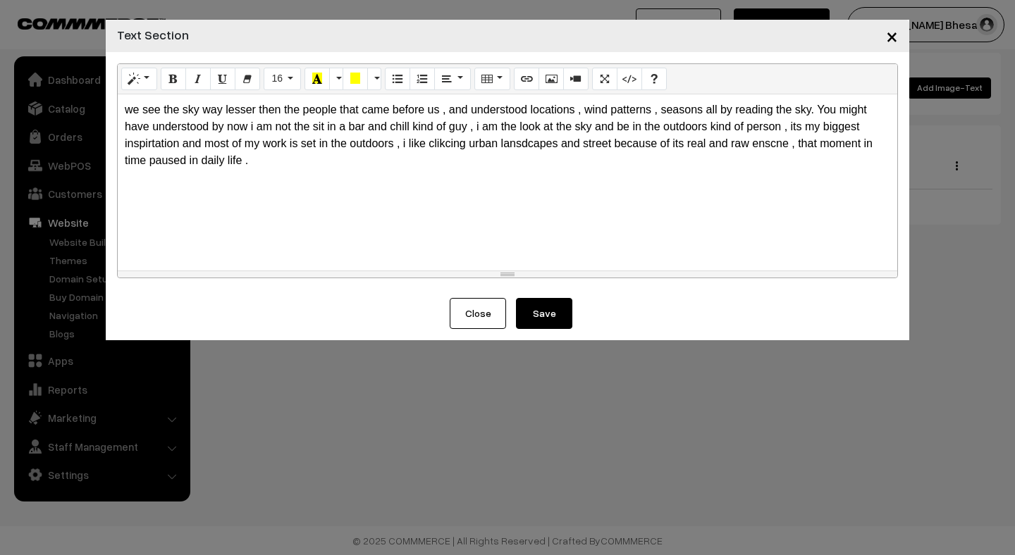
click at [147, 146] on p "we see the sky way lesser then the people that came before us , and understood …" at bounding box center [507, 135] width 765 height 68
click at [606, 146] on p "we see the sky way lesser then the people that came before us , and understood …" at bounding box center [507, 135] width 765 height 68
click at [810, 147] on p "we see the sky way lesser then the people that came before us , and understood …" at bounding box center [507, 135] width 765 height 68
click at [559, 321] on button "Save" at bounding box center [544, 313] width 56 height 31
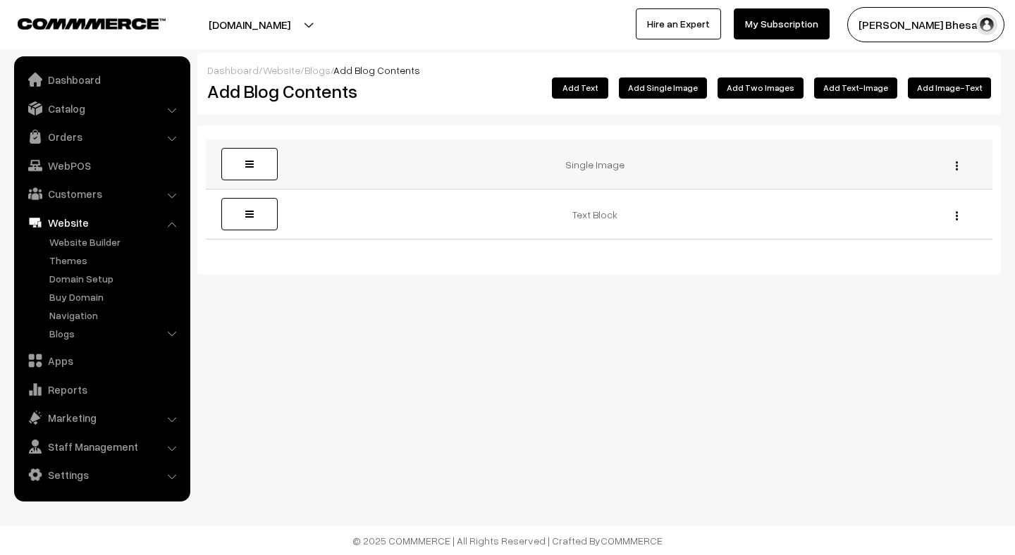
click at [732, 179] on td "Single Image" at bounding box center [599, 165] width 629 height 50
click at [956, 164] on img "button" at bounding box center [956, 165] width 2 height 9
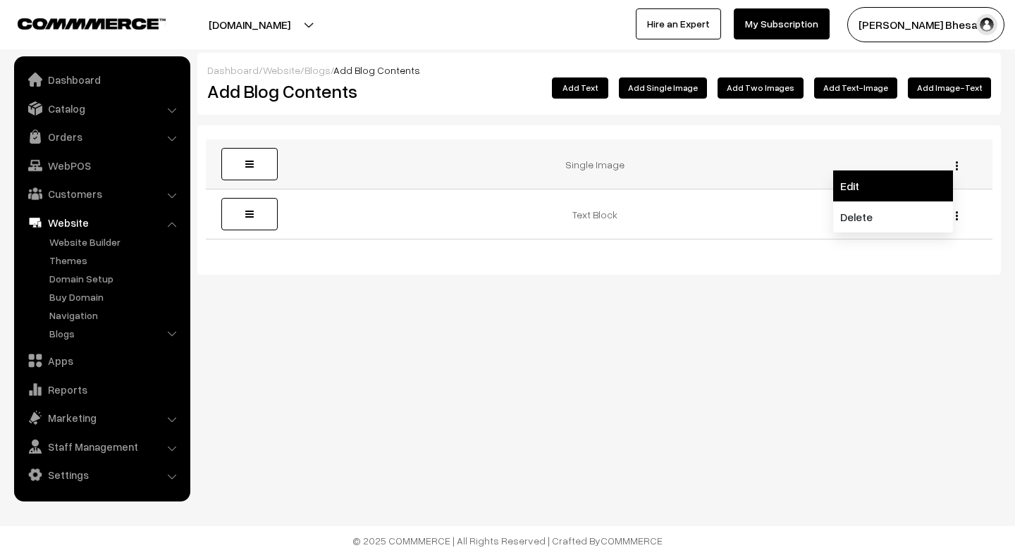
click at [867, 195] on link "Edit" at bounding box center [893, 186] width 120 height 31
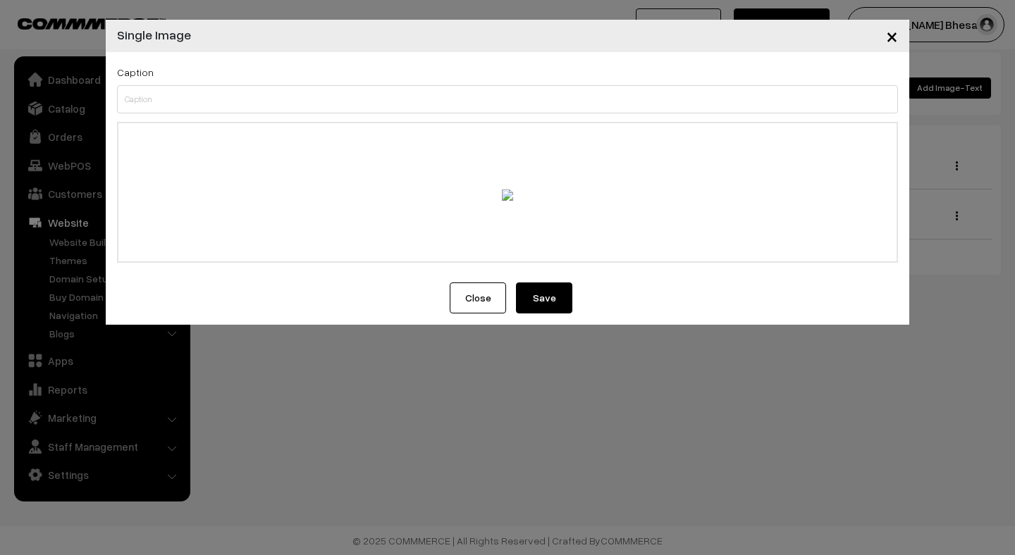
click at [542, 296] on button "Save" at bounding box center [544, 298] width 56 height 31
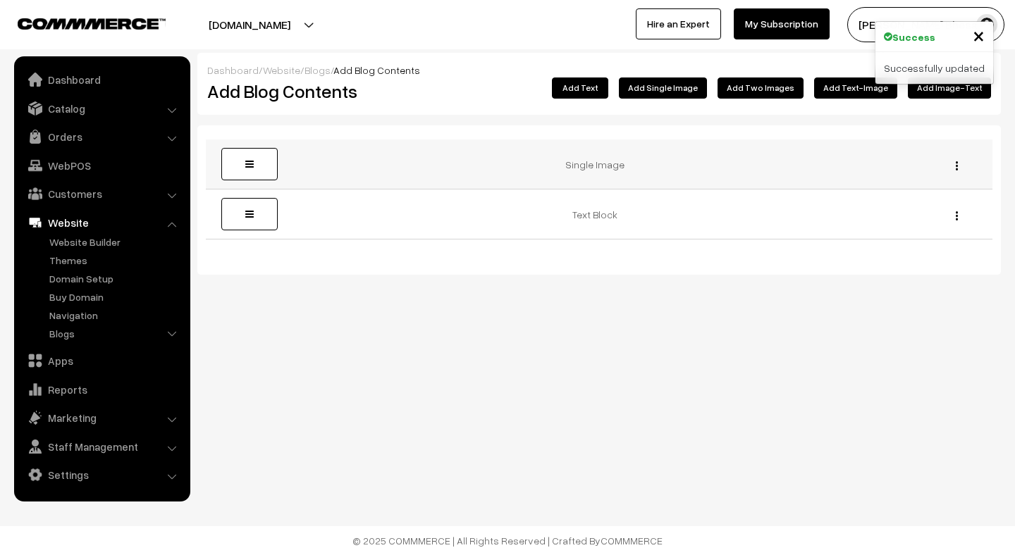
click at [561, 156] on td "Single Image" at bounding box center [599, 165] width 629 height 50
click at [951, 163] on div "Edit [GEOGRAPHIC_DATA]" at bounding box center [953, 164] width 62 height 15
click at [957, 166] on img "button" at bounding box center [956, 165] width 2 height 9
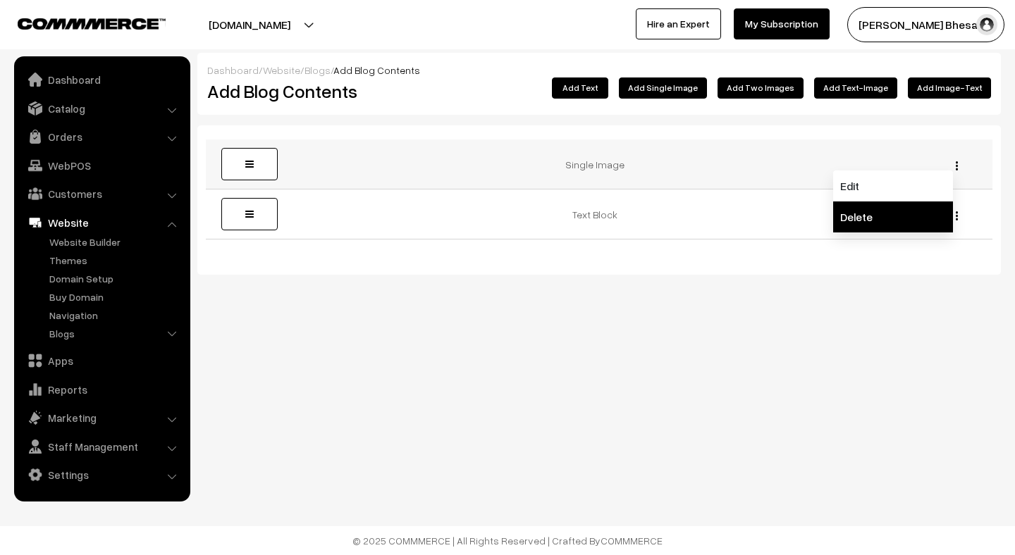
click at [854, 216] on link "Delete" at bounding box center [893, 217] width 120 height 31
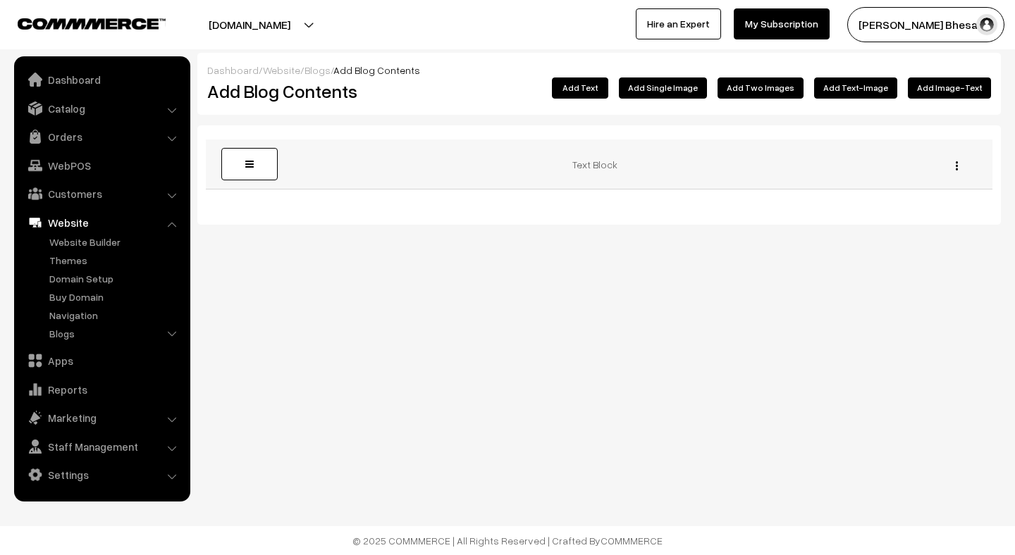
click at [955, 166] on button "button" at bounding box center [957, 165] width 4 height 11
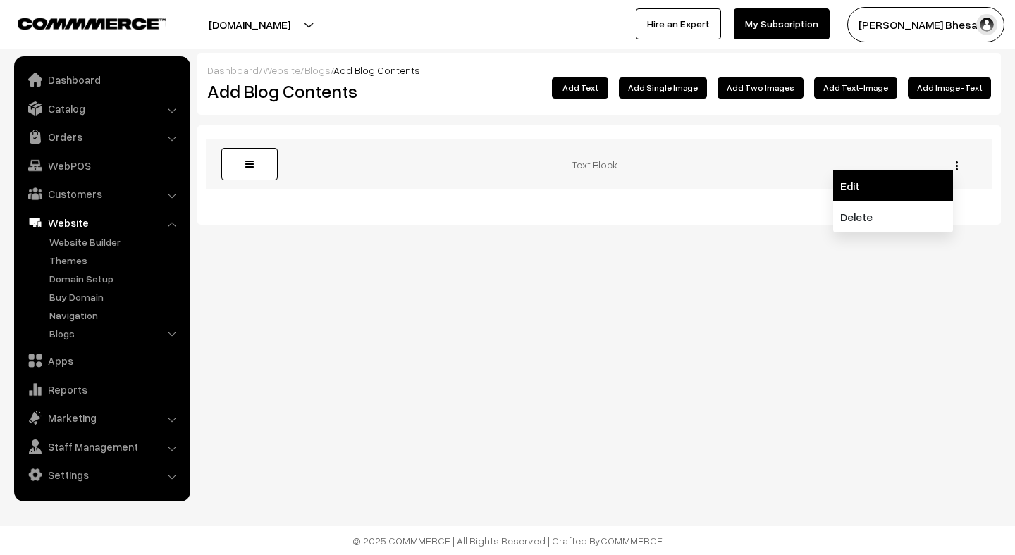
click at [877, 197] on link "Edit" at bounding box center [893, 186] width 120 height 31
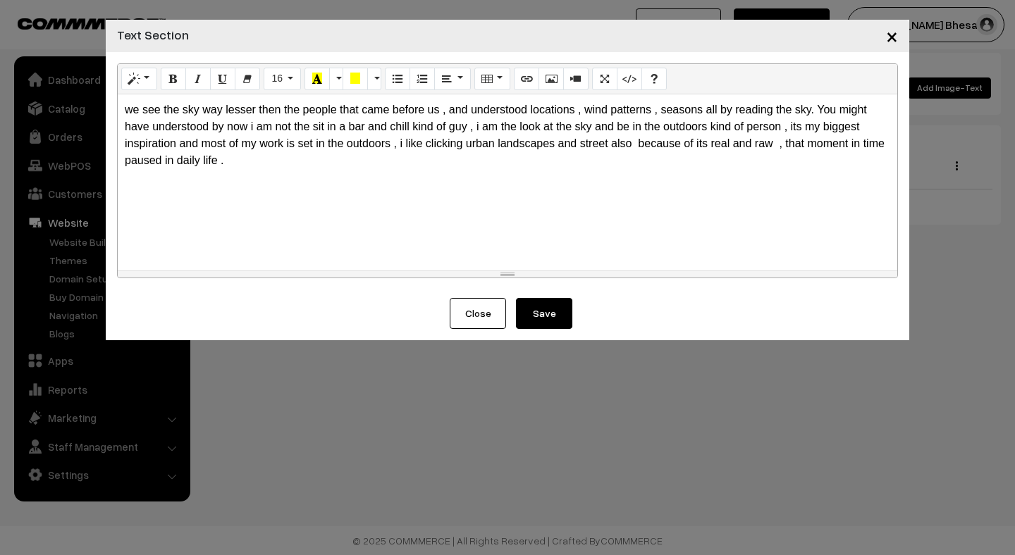
click at [290, 175] on div "we see the sky way lesser then the people that came before us , and understood …" at bounding box center [507, 182] width 779 height 176
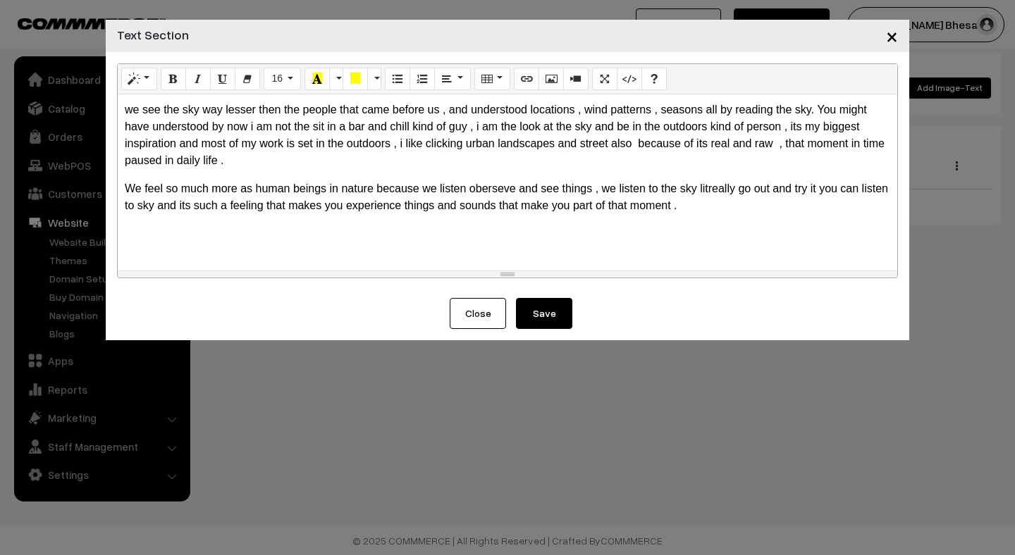
click at [551, 326] on button "Save" at bounding box center [544, 313] width 56 height 31
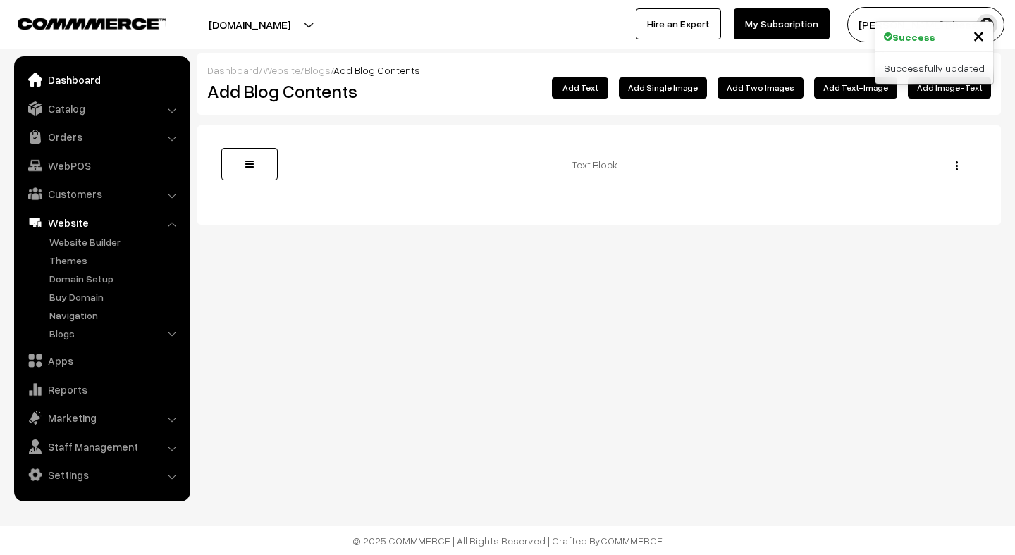
click at [92, 75] on link "Dashboard" at bounding box center [102, 79] width 168 height 25
